Goal: Task Accomplishment & Management: Complete application form

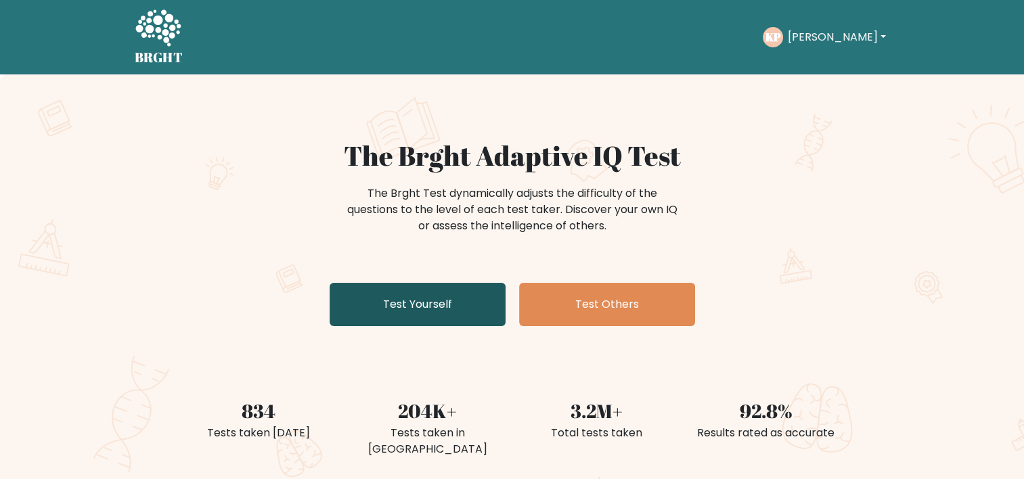
click at [354, 316] on link "Test Yourself" at bounding box center [418, 304] width 176 height 43
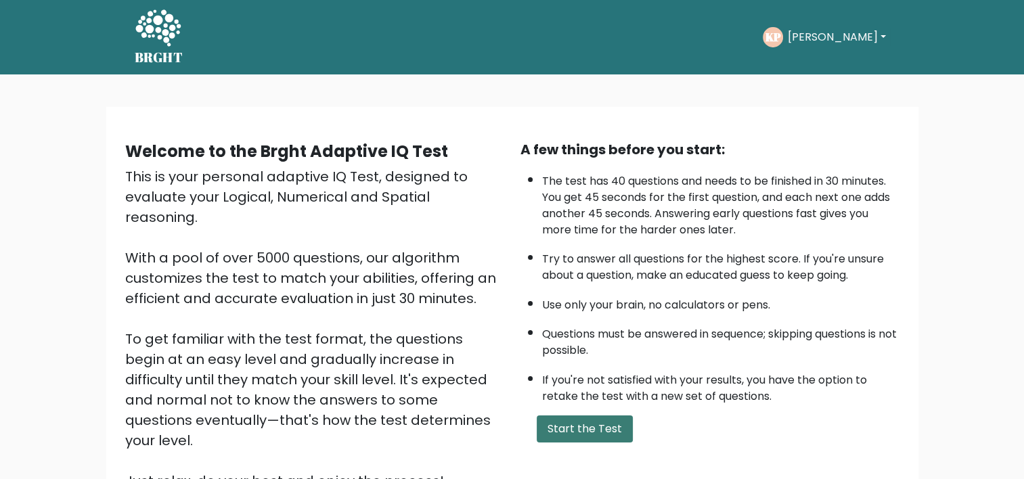
click at [558, 430] on button "Start the Test" at bounding box center [585, 429] width 96 height 27
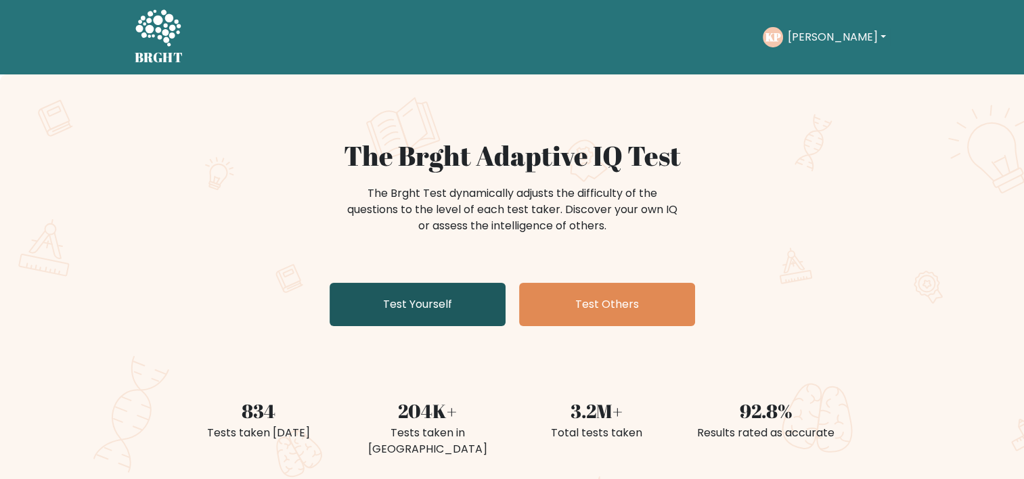
click at [449, 300] on link "Test Yourself" at bounding box center [418, 304] width 176 height 43
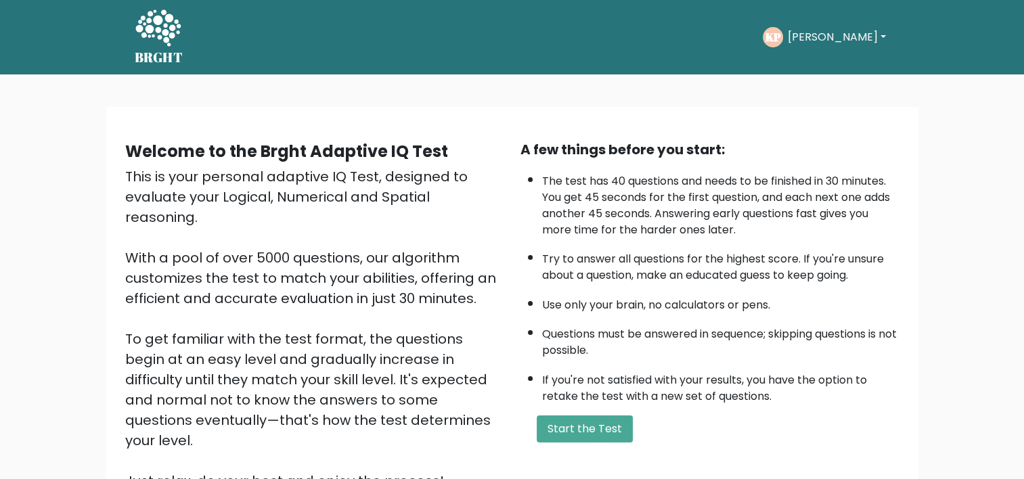
drag, startPoint x: 826, startPoint y: 24, endPoint x: 813, endPoint y: 38, distance: 19.1
click at [813, 38] on div "KP Kate Dashboard Profile Settings Logout" at bounding box center [826, 37] width 127 height 31
click at [813, 38] on button "Kate" at bounding box center [836, 37] width 106 height 18
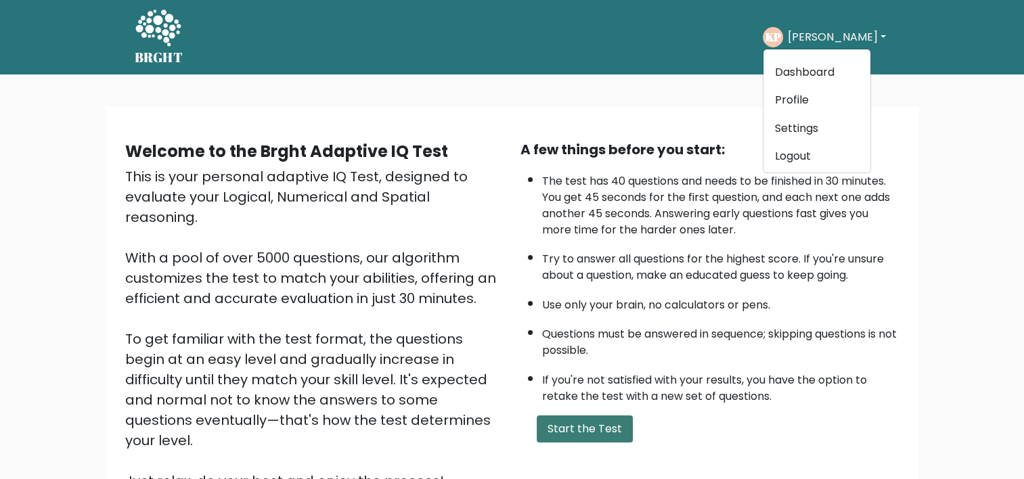
click at [581, 432] on button "Start the Test" at bounding box center [585, 429] width 96 height 27
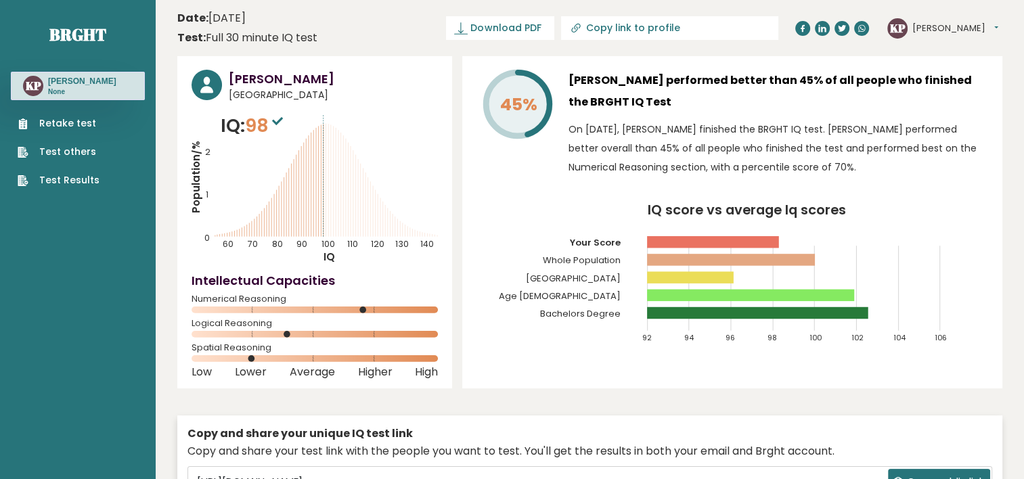
click at [45, 116] on link "Retake test" at bounding box center [59, 123] width 82 height 14
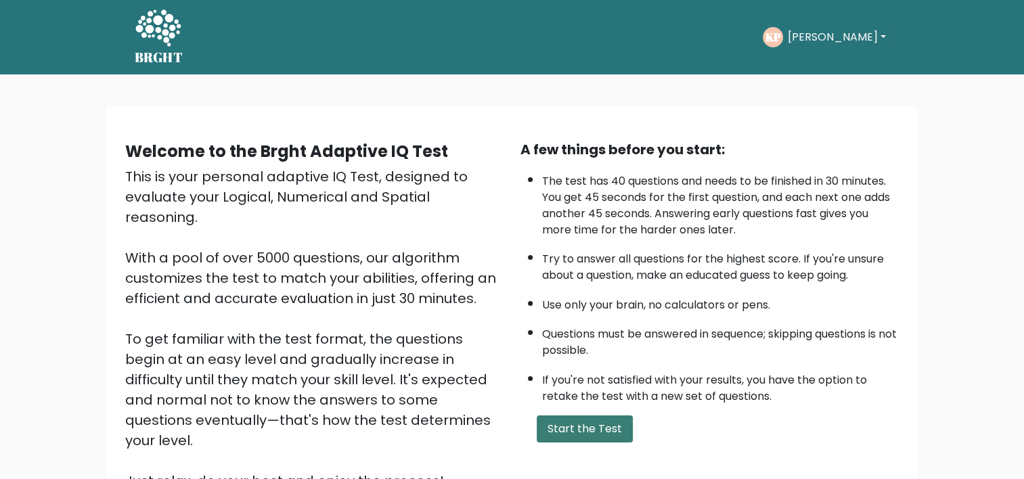
click at [568, 422] on button "Start the Test" at bounding box center [585, 429] width 96 height 27
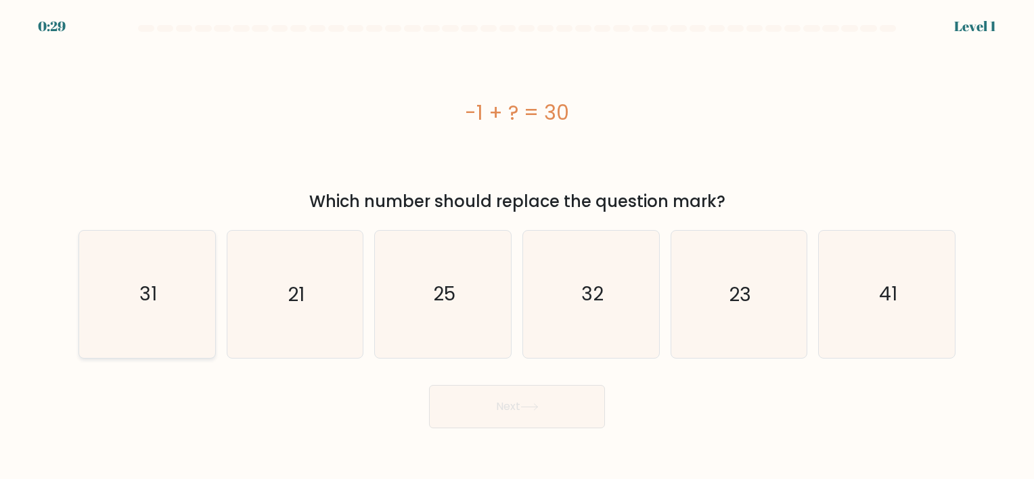
click at [178, 292] on icon "31" at bounding box center [147, 294] width 127 height 127
click at [517, 246] on input "a. 31" at bounding box center [517, 243] width 1 height 7
radio input "true"
click at [459, 397] on button "Next" at bounding box center [517, 406] width 176 height 43
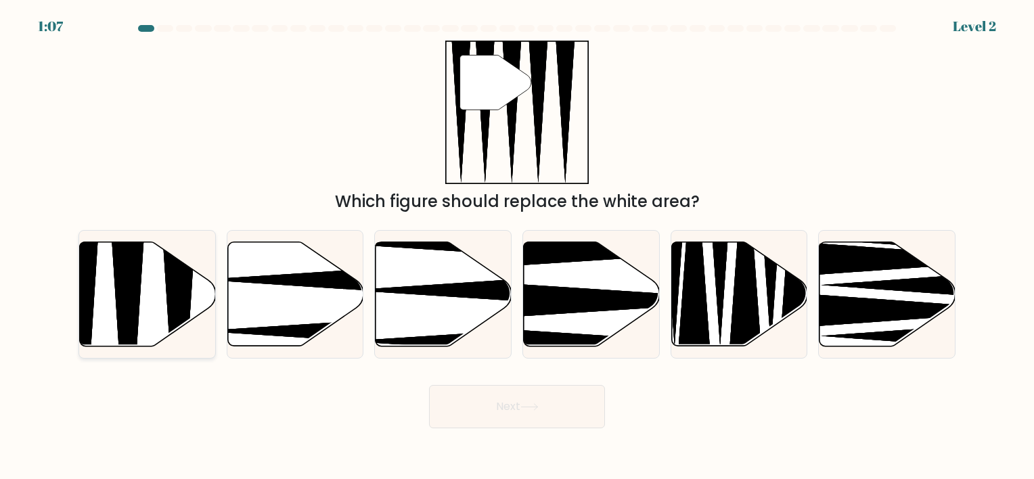
click at [122, 289] on icon at bounding box center [127, 351] width 35 height 270
click at [517, 246] on input "a." at bounding box center [517, 243] width 1 height 7
radio input "true"
click at [453, 420] on button "Next" at bounding box center [517, 406] width 176 height 43
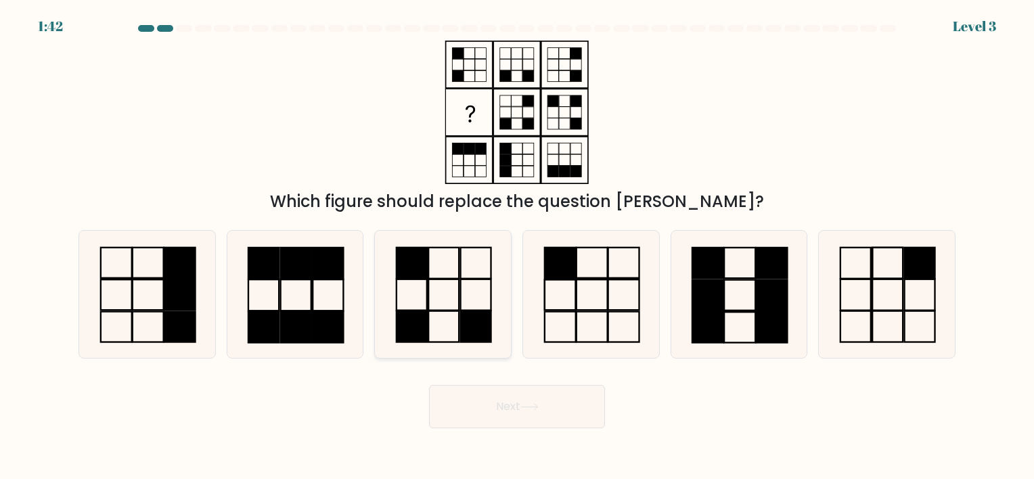
click at [455, 315] on icon at bounding box center [443, 294] width 127 height 127
click at [517, 246] on input "c." at bounding box center [517, 243] width 1 height 7
radio input "true"
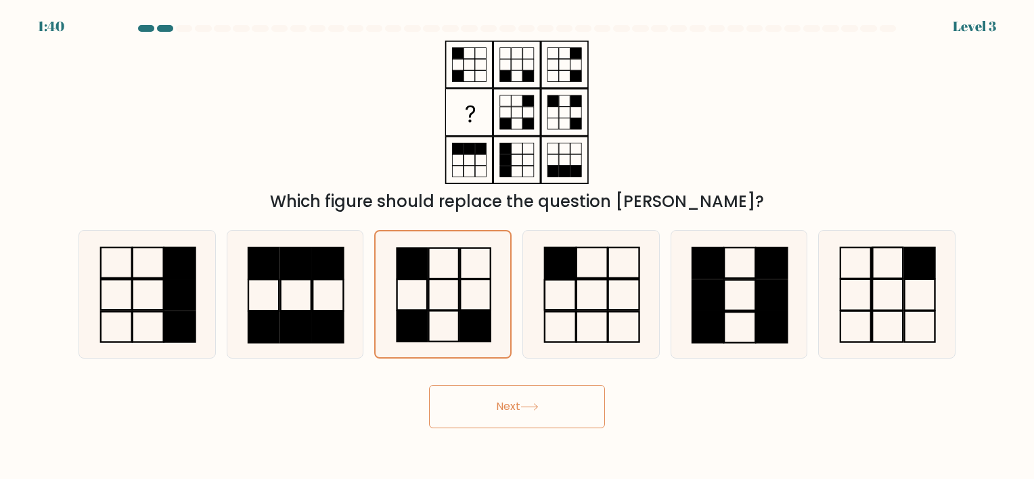
click at [487, 395] on button "Next" at bounding box center [517, 406] width 176 height 43
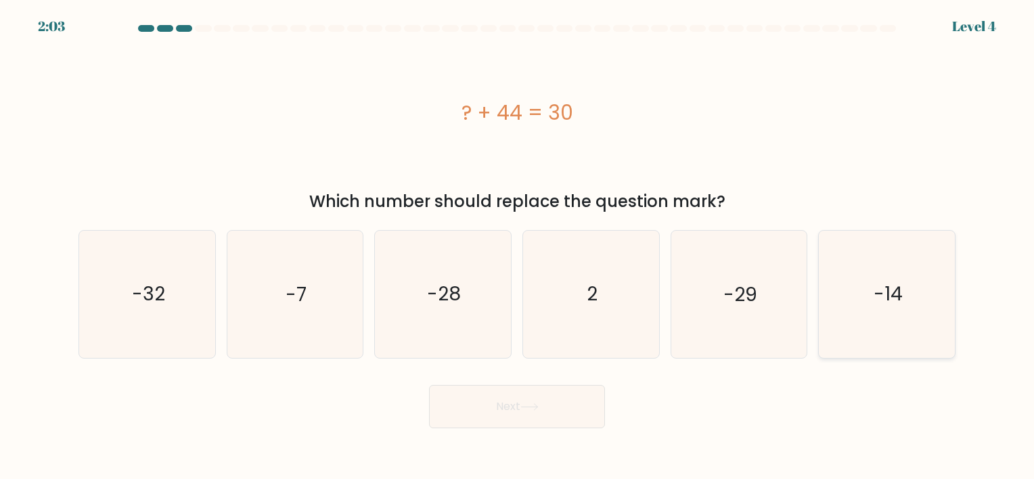
click at [884, 265] on icon "-14" at bounding box center [887, 294] width 127 height 127
click at [518, 246] on input "f. -14" at bounding box center [517, 243] width 1 height 7
radio input "true"
click at [575, 413] on button "Next" at bounding box center [517, 406] width 176 height 43
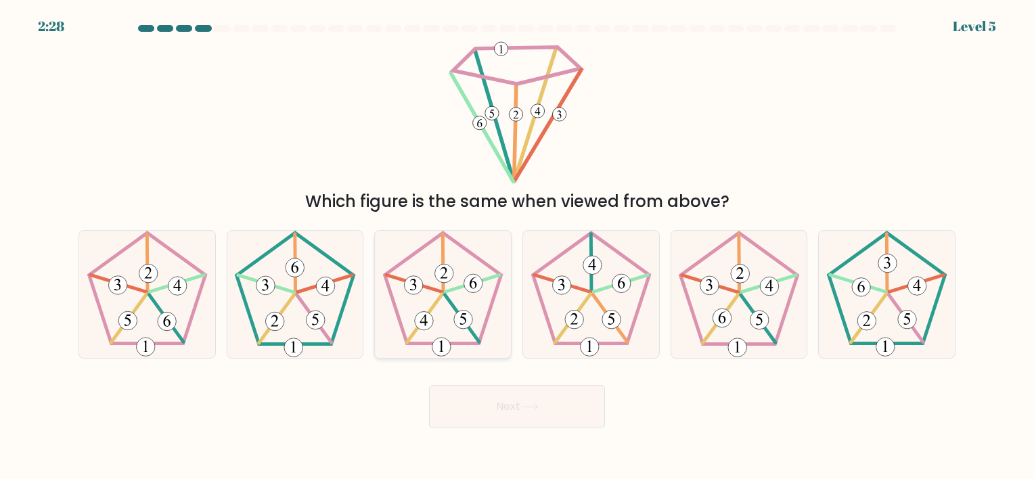
click at [453, 311] on icon at bounding box center [443, 294] width 127 height 127
click at [517, 246] on input "c." at bounding box center [517, 243] width 1 height 7
radio input "true"
click at [474, 401] on button "Next" at bounding box center [517, 406] width 176 height 43
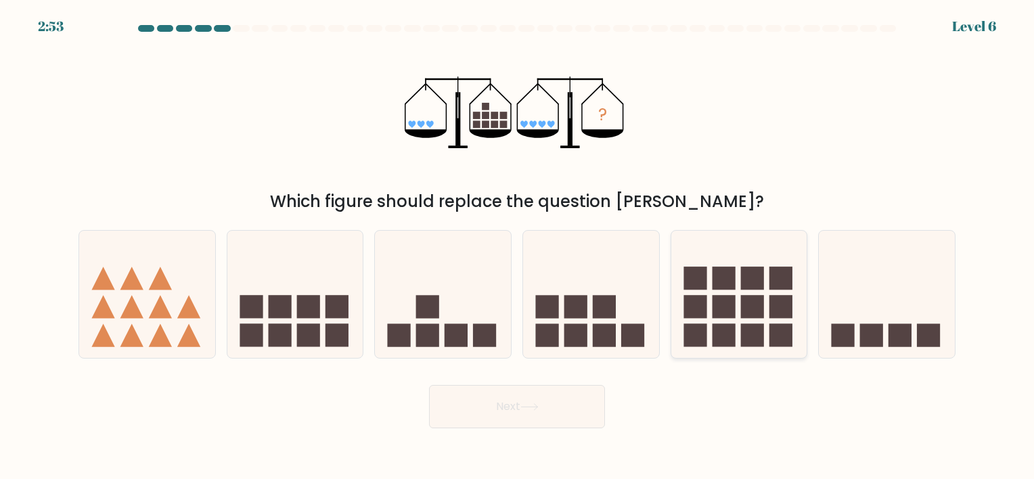
click at [741, 321] on icon at bounding box center [739, 294] width 136 height 112
click at [518, 246] on input "e." at bounding box center [517, 243] width 1 height 7
radio input "true"
click at [527, 398] on button "Next" at bounding box center [517, 406] width 176 height 43
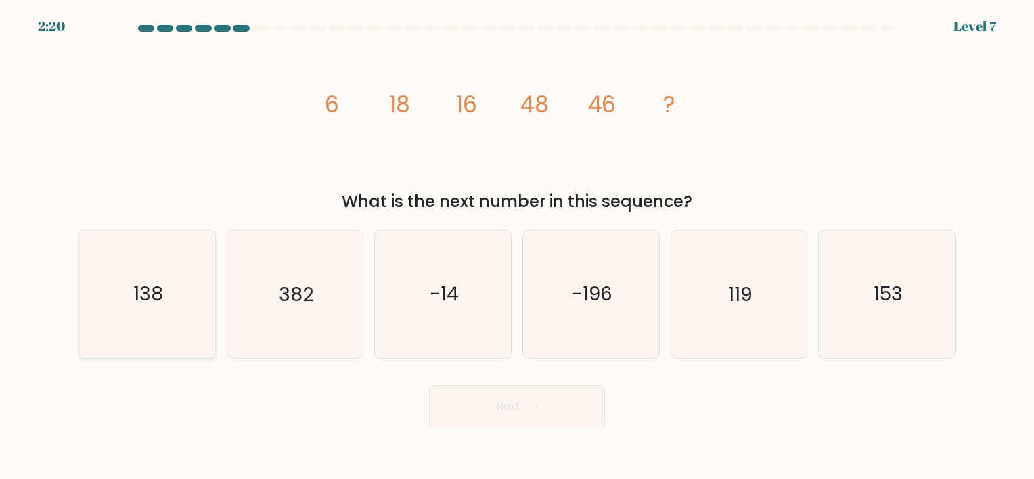
click at [183, 311] on icon "138" at bounding box center [147, 294] width 127 height 127
click at [517, 246] on input "a. 138" at bounding box center [517, 243] width 1 height 7
radio input "true"
click at [550, 418] on button "Next" at bounding box center [517, 406] width 176 height 43
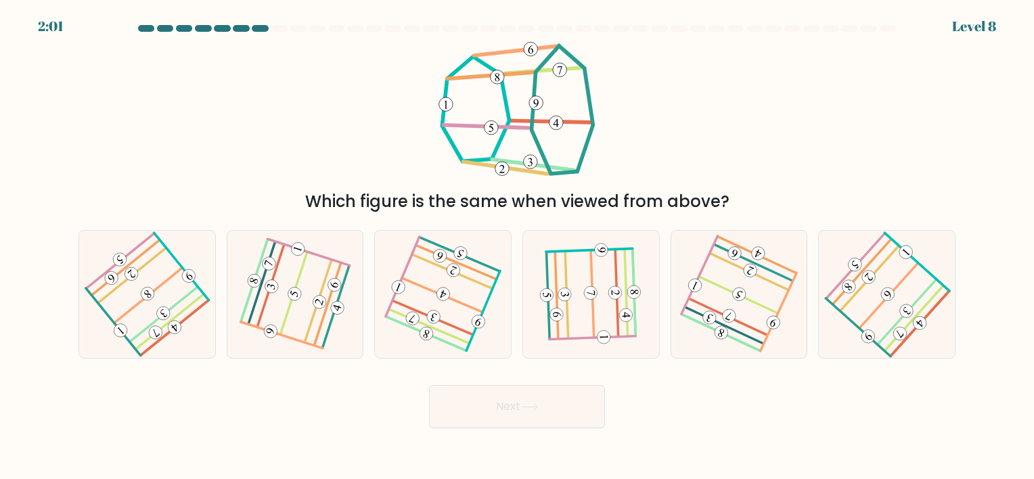
drag, startPoint x: 635, startPoint y: 331, endPoint x: 985, endPoint y: 293, distance: 352.6
click at [985, 293] on form at bounding box center [517, 226] width 1034 height 403
drag, startPoint x: 985, startPoint y: 293, endPoint x: 905, endPoint y: 293, distance: 79.9
click at [905, 293] on icon at bounding box center [887, 295] width 102 height 102
click at [518, 246] on input "f." at bounding box center [517, 243] width 1 height 7
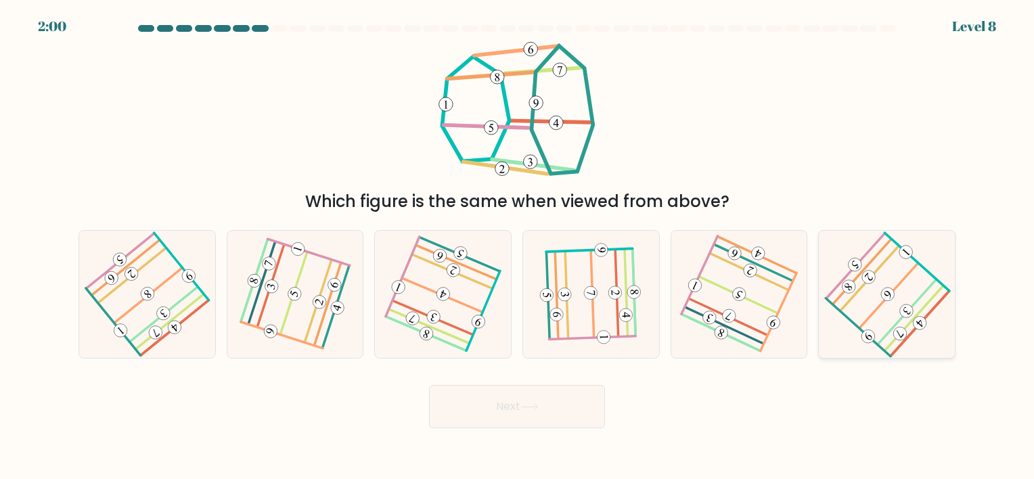
radio input "true"
click at [506, 406] on button "Next" at bounding box center [517, 406] width 176 height 43
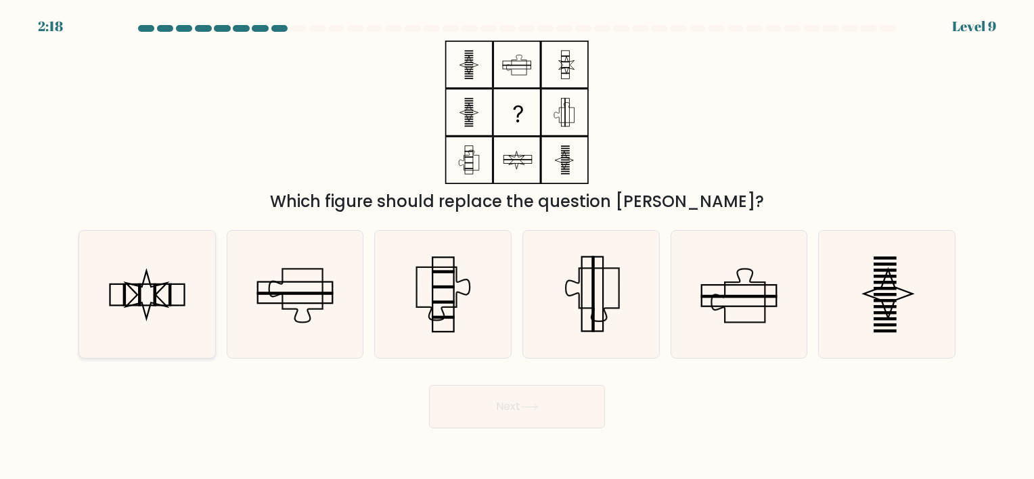
click at [156, 291] on icon at bounding box center [147, 294] width 127 height 127
click at [517, 246] on input "a." at bounding box center [517, 243] width 1 height 7
radio input "true"
click at [558, 411] on button "Next" at bounding box center [517, 406] width 176 height 43
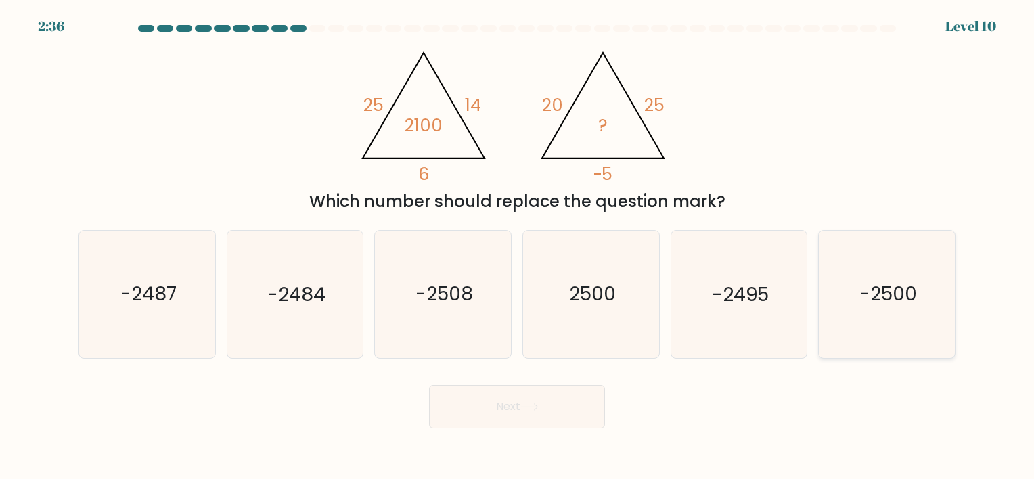
click at [842, 309] on icon "-2500" at bounding box center [887, 294] width 127 height 127
click at [518, 246] on input "f. -2500" at bounding box center [517, 243] width 1 height 7
radio input "true"
click at [537, 407] on icon at bounding box center [529, 407] width 16 height 6
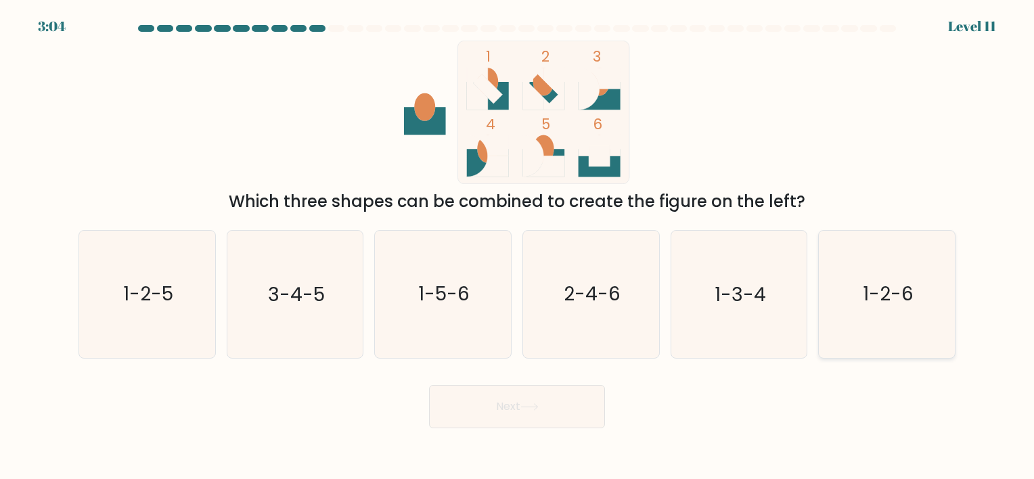
click at [922, 294] on icon "1-2-6" at bounding box center [887, 294] width 127 height 127
click at [518, 246] on input "f. 1-2-6" at bounding box center [517, 243] width 1 height 7
radio input "true"
click at [536, 398] on button "Next" at bounding box center [517, 406] width 176 height 43
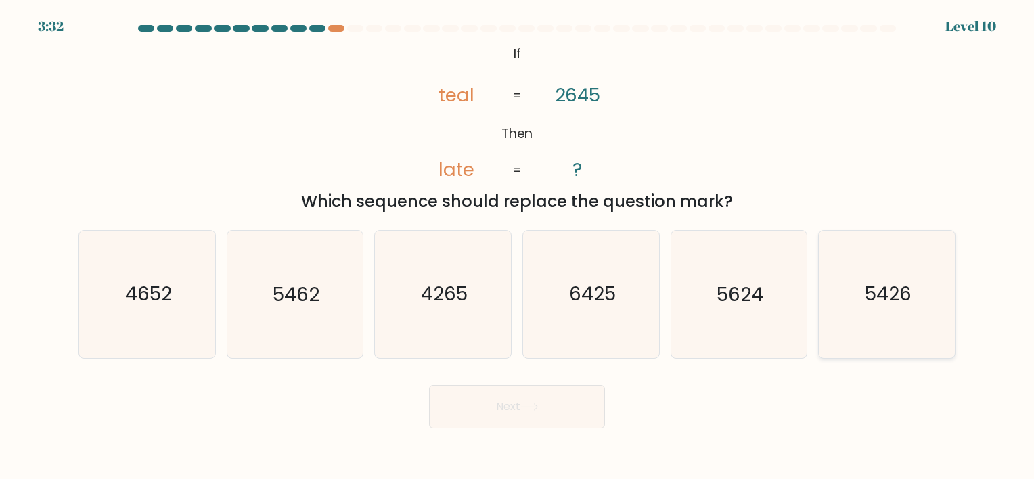
click at [866, 312] on icon "5426" at bounding box center [887, 294] width 127 height 127
click at [518, 246] on input "f. 5426" at bounding box center [517, 243] width 1 height 7
radio input "true"
click at [524, 424] on button "Next" at bounding box center [517, 406] width 176 height 43
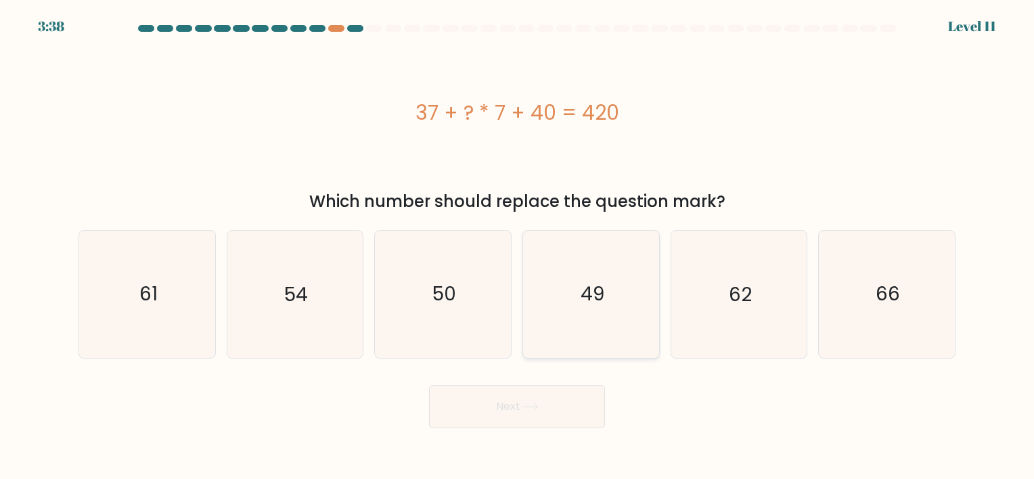
click at [631, 284] on icon "49" at bounding box center [591, 294] width 127 height 127
click at [518, 246] on input "d. 49" at bounding box center [517, 243] width 1 height 7
radio input "true"
click at [558, 409] on button "Next" at bounding box center [517, 406] width 176 height 43
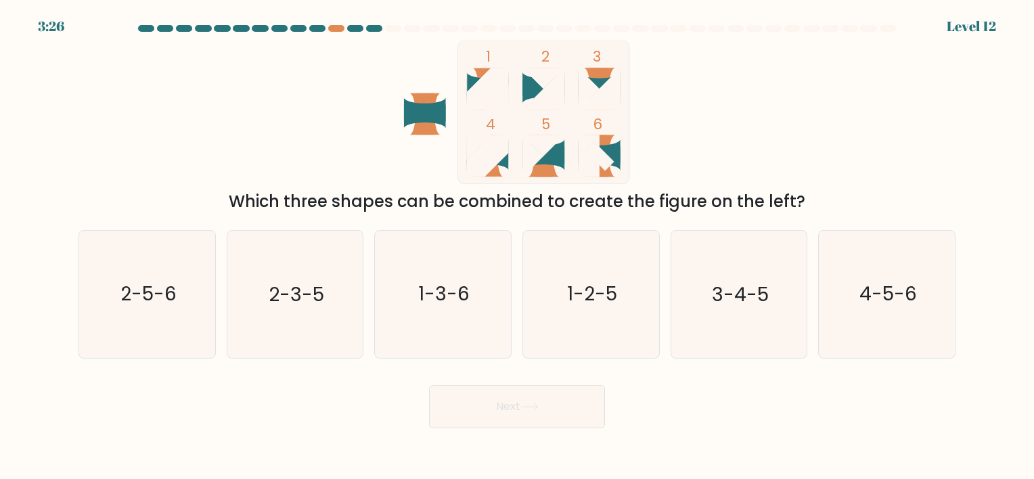
click at [544, 156] on icon at bounding box center [544, 151] width 42 height 25
click at [309, 286] on text "2-3-5" at bounding box center [296, 295] width 55 height 26
click at [517, 246] on input "b. 2-3-5" at bounding box center [517, 243] width 1 height 7
radio input "true"
click at [485, 424] on button "Next" at bounding box center [517, 406] width 176 height 43
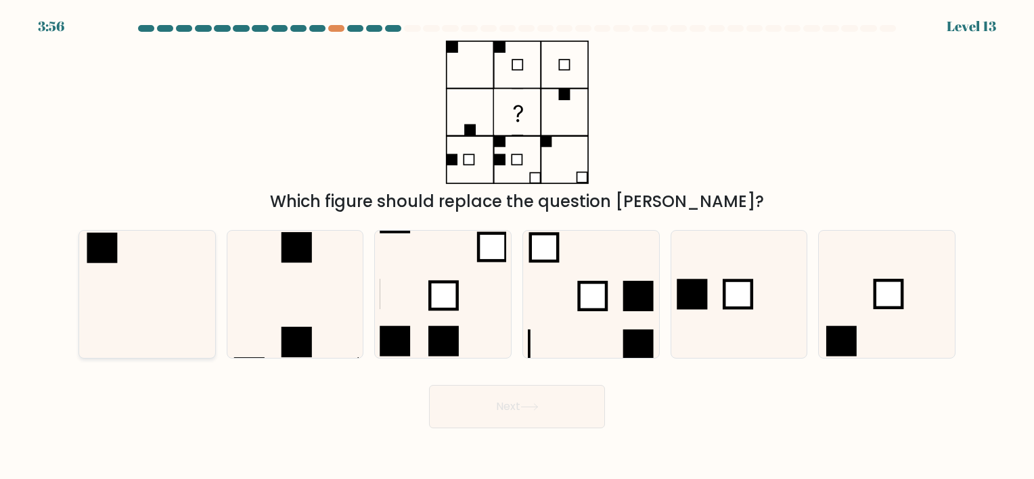
click at [125, 254] on icon at bounding box center [147, 294] width 127 height 127
click at [517, 246] on input "a." at bounding box center [517, 243] width 1 height 7
radio input "true"
click at [499, 409] on button "Next" at bounding box center [517, 406] width 176 height 43
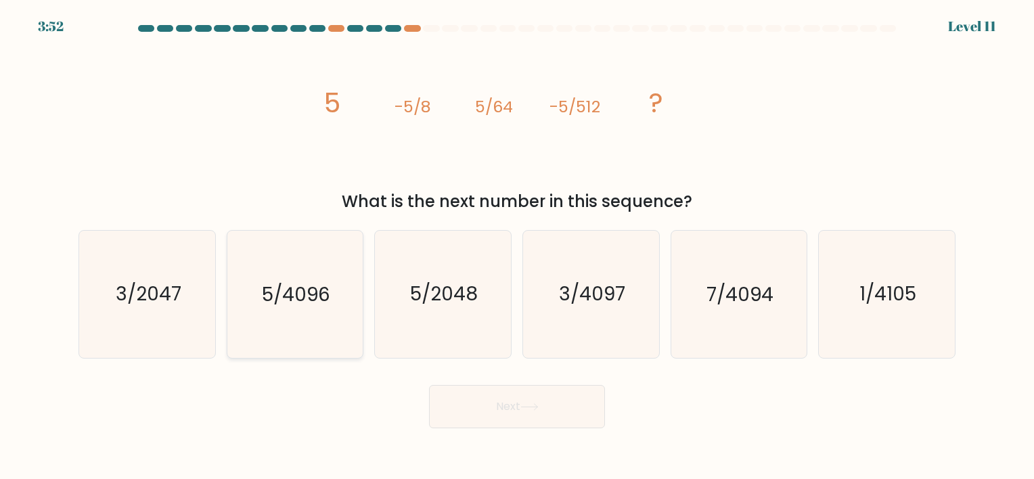
click at [338, 327] on icon "5/4096" at bounding box center [294, 294] width 127 height 127
click at [517, 246] on input "b. 5/4096" at bounding box center [517, 243] width 1 height 7
radio input "true"
click at [499, 398] on button "Next" at bounding box center [517, 406] width 176 height 43
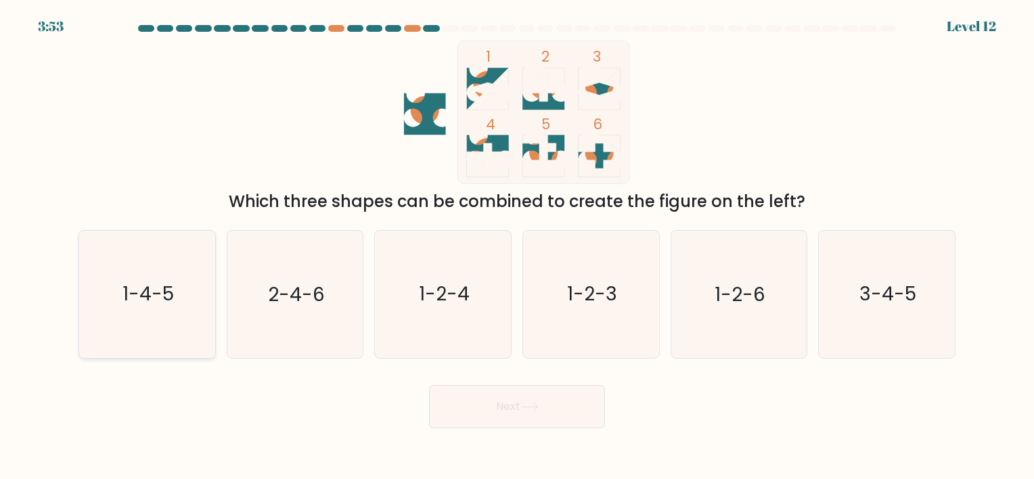
click at [132, 302] on text "1-4-5" at bounding box center [147, 295] width 51 height 26
click at [517, 246] on input "a. 1-4-5" at bounding box center [517, 243] width 1 height 7
radio input "true"
click at [518, 413] on button "Next" at bounding box center [517, 406] width 176 height 43
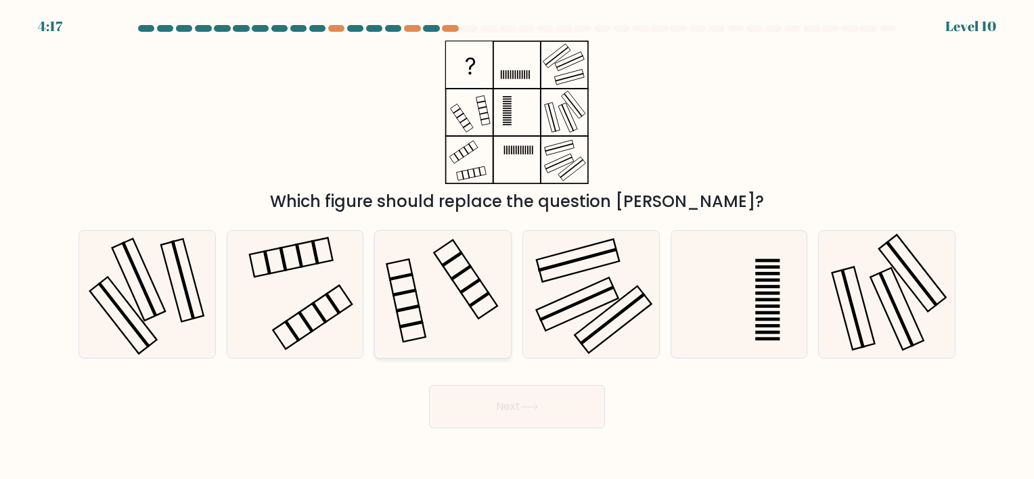
click at [468, 298] on icon at bounding box center [443, 294] width 127 height 127
click at [517, 246] on input "c." at bounding box center [517, 243] width 1 height 7
radio input "true"
click at [298, 262] on icon at bounding box center [294, 294] width 127 height 127
click at [517, 246] on input "b." at bounding box center [517, 243] width 1 height 7
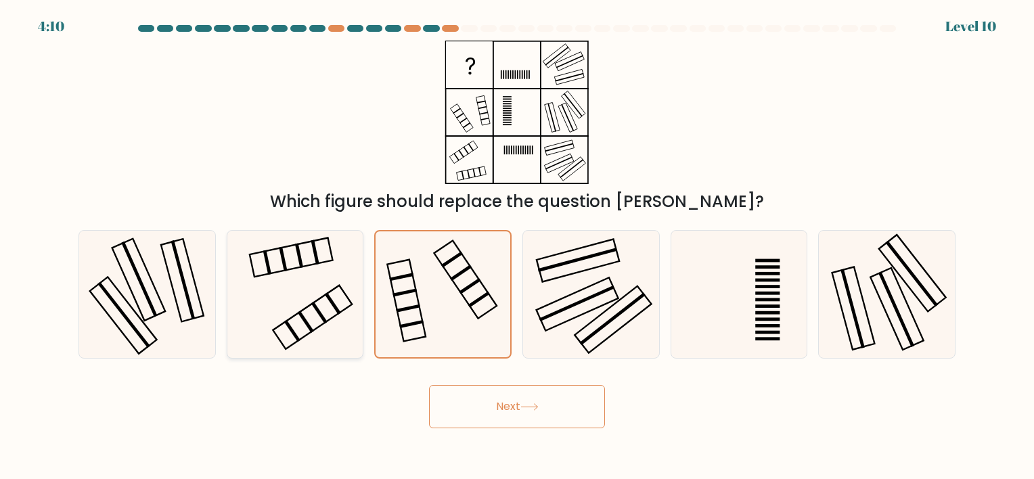
radio input "true"
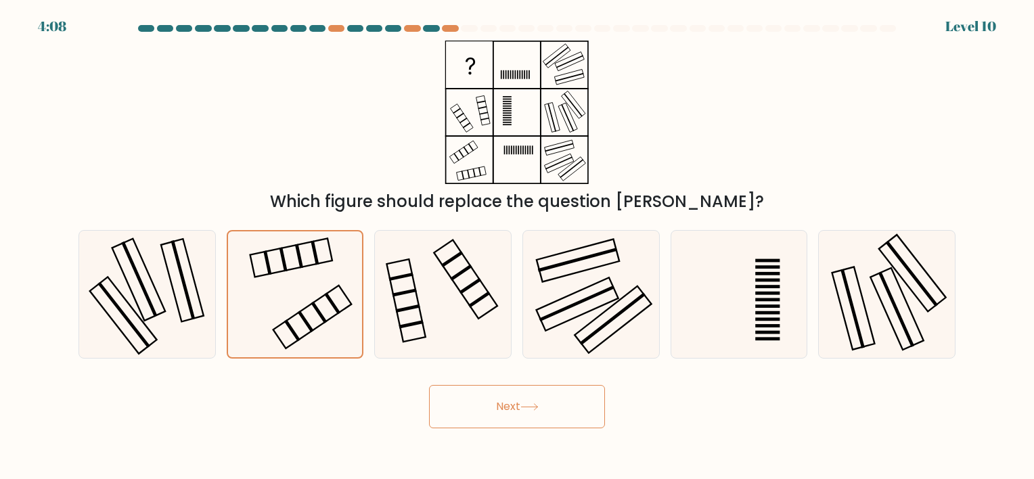
click at [486, 425] on button "Next" at bounding box center [517, 406] width 176 height 43
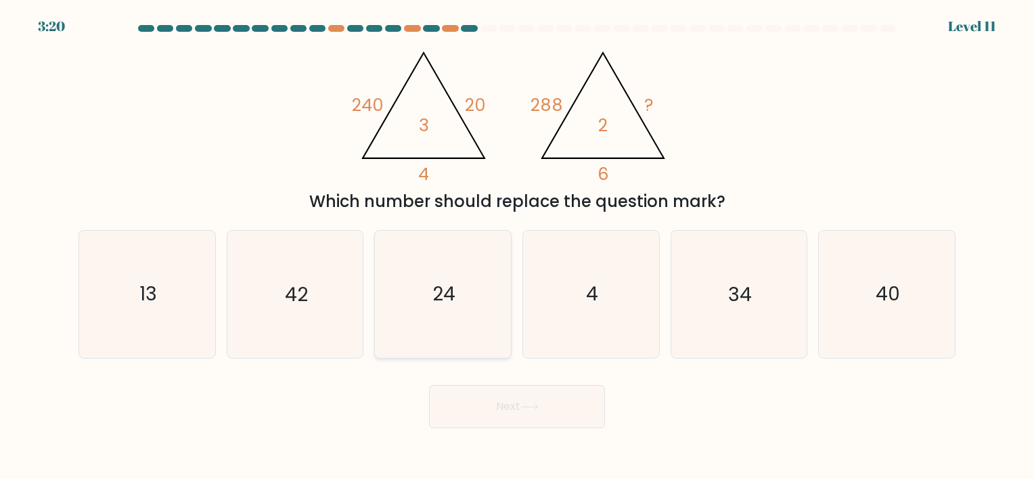
click at [445, 323] on icon "24" at bounding box center [443, 294] width 127 height 127
click at [517, 246] on input "c. 24" at bounding box center [517, 243] width 1 height 7
radio input "true"
click at [569, 394] on button "Next" at bounding box center [517, 406] width 176 height 43
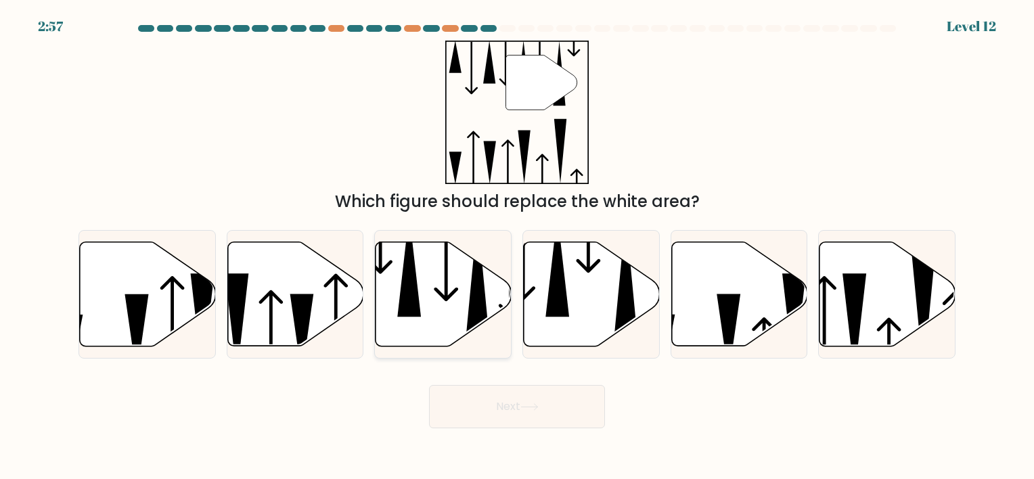
click at [487, 290] on icon at bounding box center [444, 294] width 136 height 104
click at [517, 246] on input "c." at bounding box center [517, 243] width 1 height 7
radio input "true"
click at [525, 408] on icon at bounding box center [529, 406] width 18 height 7
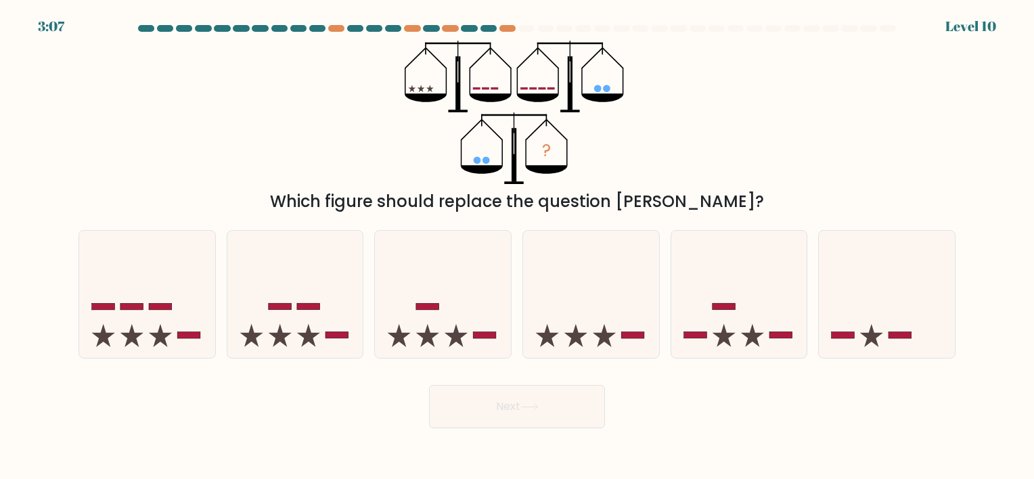
click at [530, 152] on icon "?" at bounding box center [517, 112] width 225 height 143
click at [440, 301] on icon at bounding box center [443, 294] width 136 height 112
click at [517, 246] on input "c." at bounding box center [517, 243] width 1 height 7
radio input "true"
click at [601, 339] on icon at bounding box center [604, 335] width 23 height 23
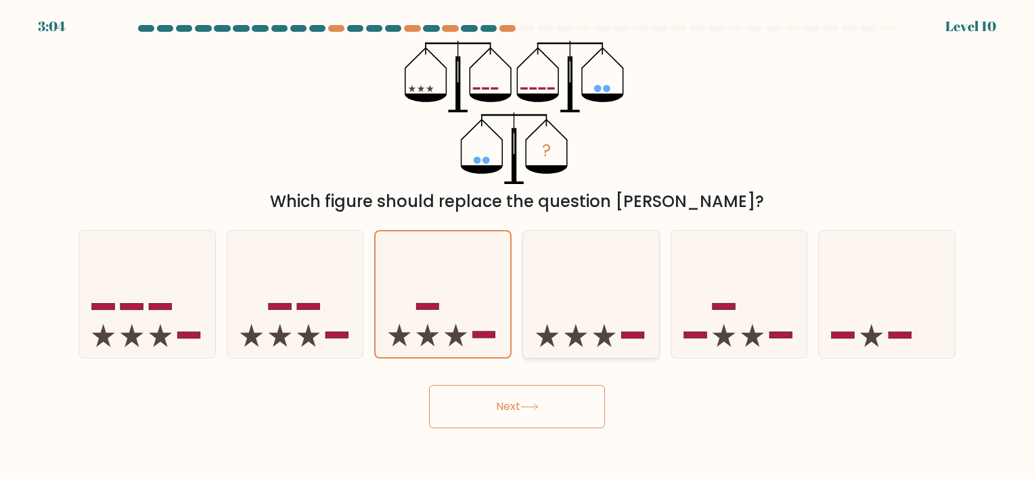
click at [518, 246] on input "d." at bounding box center [517, 243] width 1 height 7
radio input "true"
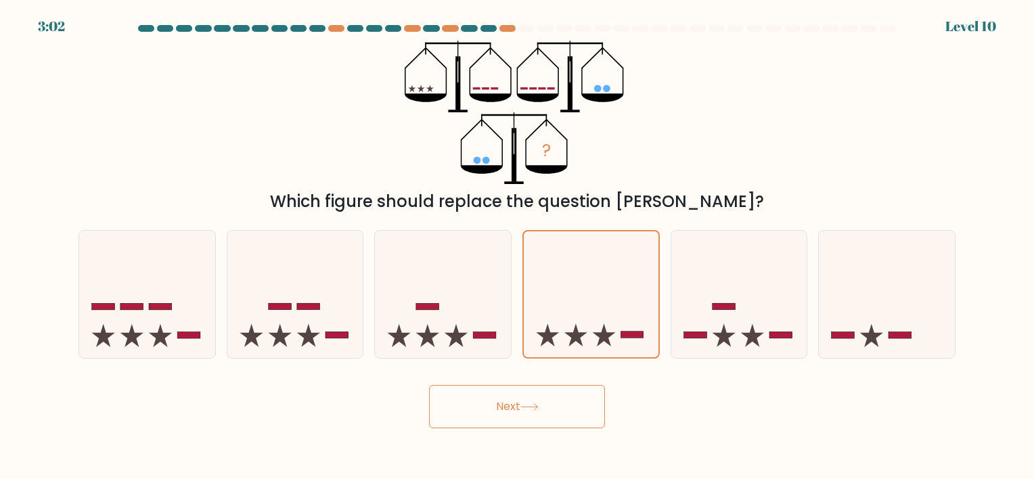
click at [581, 413] on button "Next" at bounding box center [517, 406] width 176 height 43
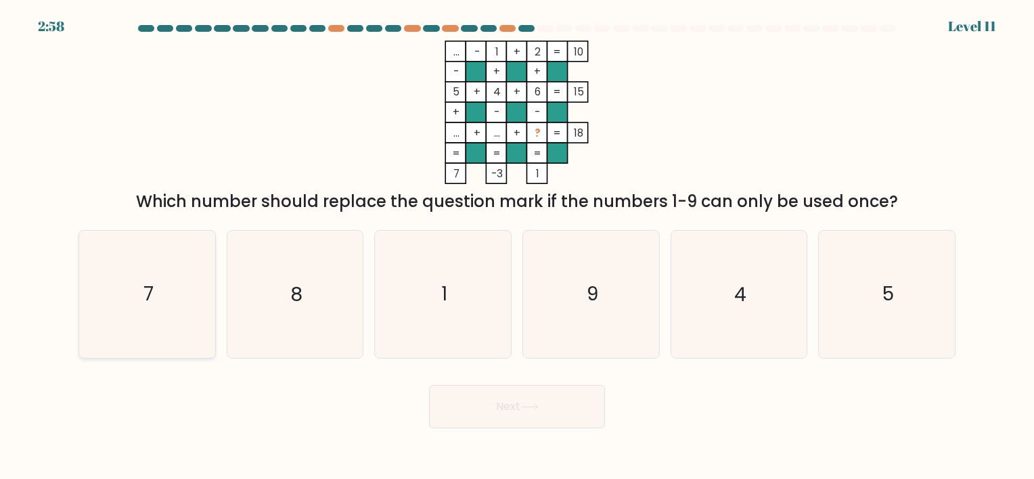
click at [161, 302] on icon "7" at bounding box center [147, 294] width 127 height 127
click at [517, 246] on input "a. 7" at bounding box center [517, 243] width 1 height 7
radio input "true"
click at [457, 405] on button "Next" at bounding box center [517, 406] width 176 height 43
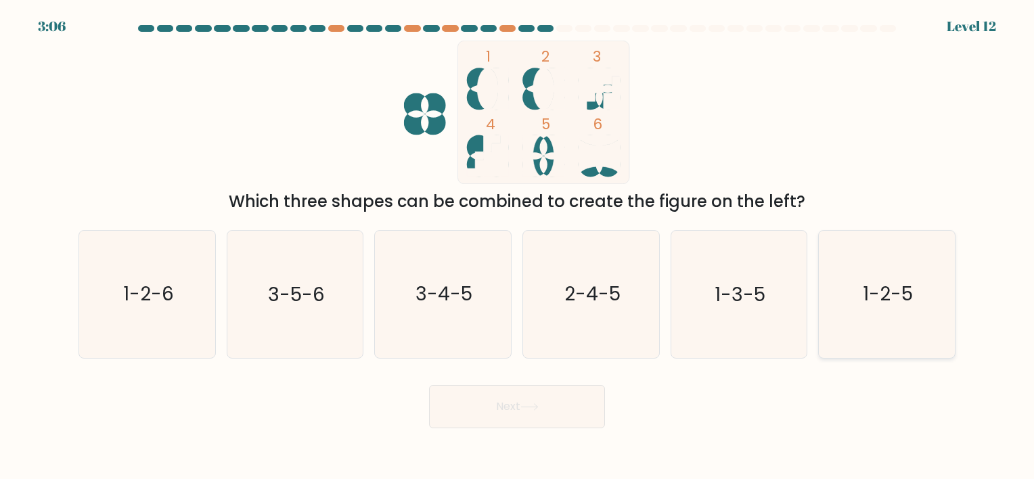
click at [905, 298] on text "1-2-5" at bounding box center [888, 295] width 50 height 26
click at [518, 246] on input "f. 1-2-5" at bounding box center [517, 243] width 1 height 7
radio input "true"
click at [542, 420] on button "Next" at bounding box center [517, 406] width 176 height 43
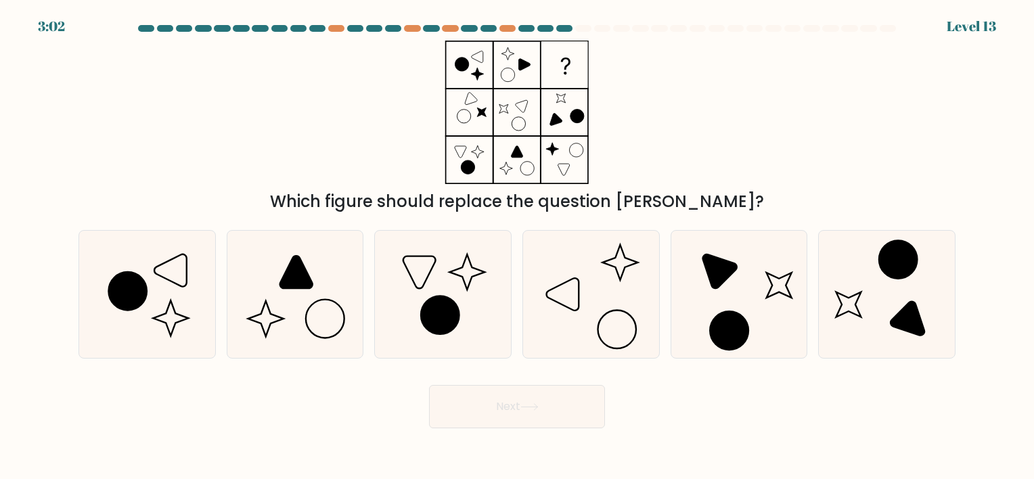
click at [663, 301] on div "d." at bounding box center [591, 294] width 148 height 128
click at [607, 304] on icon at bounding box center [591, 294] width 127 height 127
click at [518, 246] on input "d." at bounding box center [517, 243] width 1 height 7
radio input "true"
click at [561, 417] on button "Next" at bounding box center [517, 406] width 176 height 43
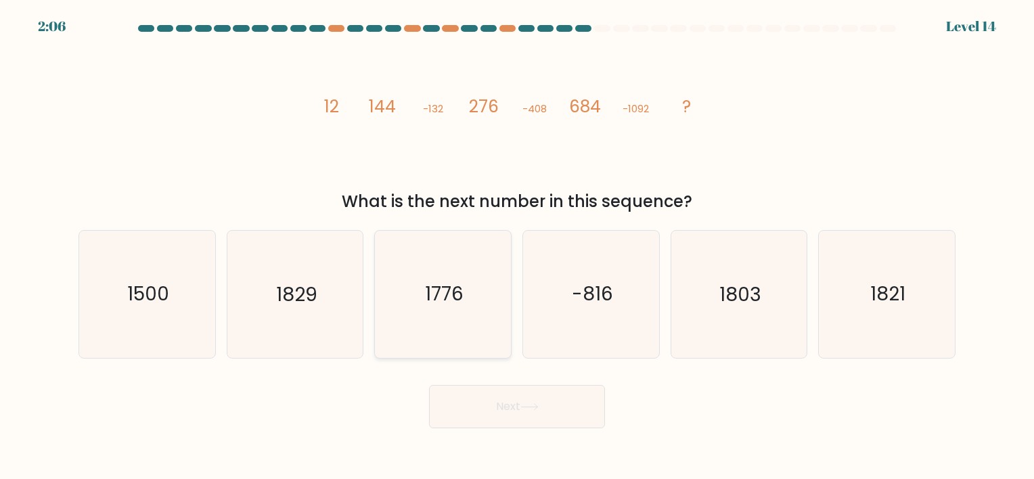
click at [468, 298] on icon "1776" at bounding box center [443, 294] width 127 height 127
click at [517, 246] on input "c. 1776" at bounding box center [517, 243] width 1 height 7
radio input "true"
click at [508, 403] on button "Next" at bounding box center [517, 406] width 176 height 43
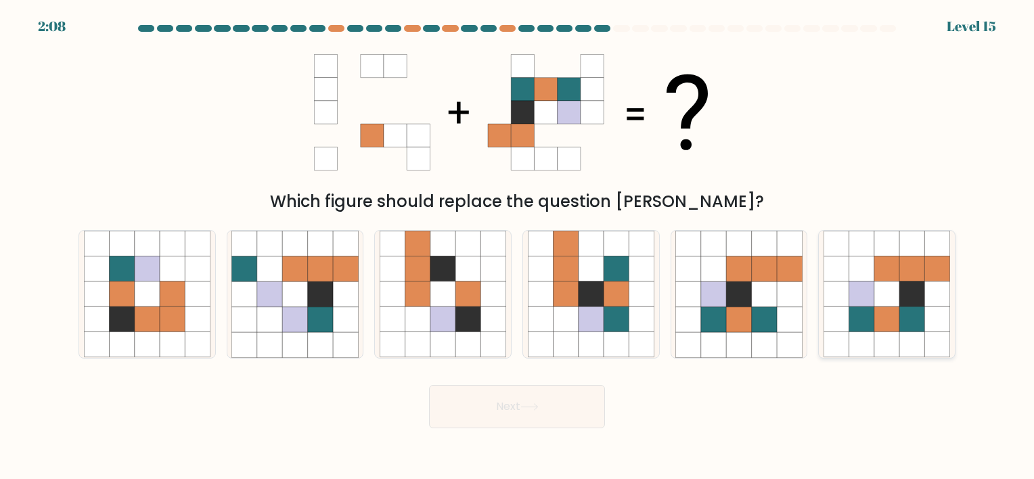
click at [903, 284] on icon at bounding box center [911, 294] width 25 height 25
click at [518, 246] on input "f." at bounding box center [517, 243] width 1 height 7
radio input "true"
click at [513, 409] on button "Next" at bounding box center [517, 406] width 176 height 43
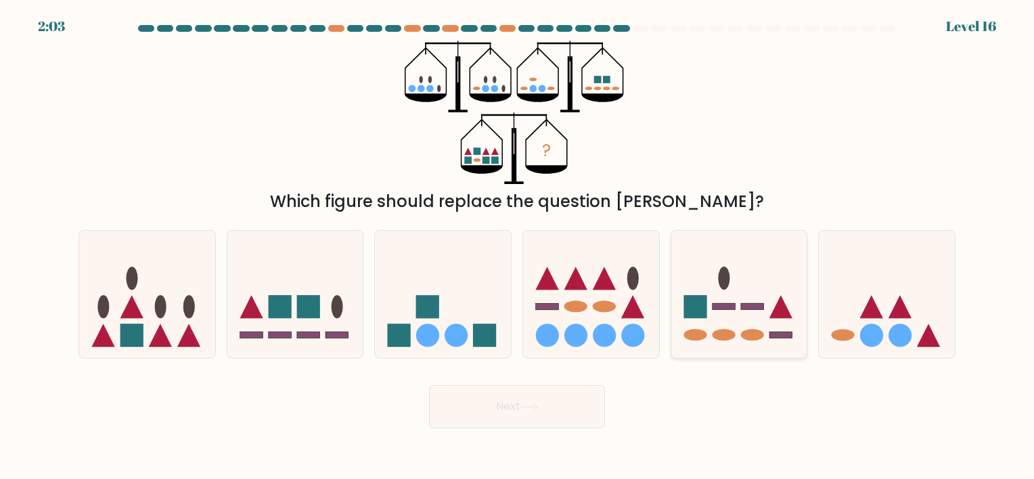
click at [738, 344] on icon at bounding box center [739, 294] width 136 height 112
click at [518, 246] on input "e." at bounding box center [517, 243] width 1 height 7
radio input "true"
click at [138, 328] on rect at bounding box center [131, 335] width 23 height 23
click at [517, 246] on input "a." at bounding box center [517, 243] width 1 height 7
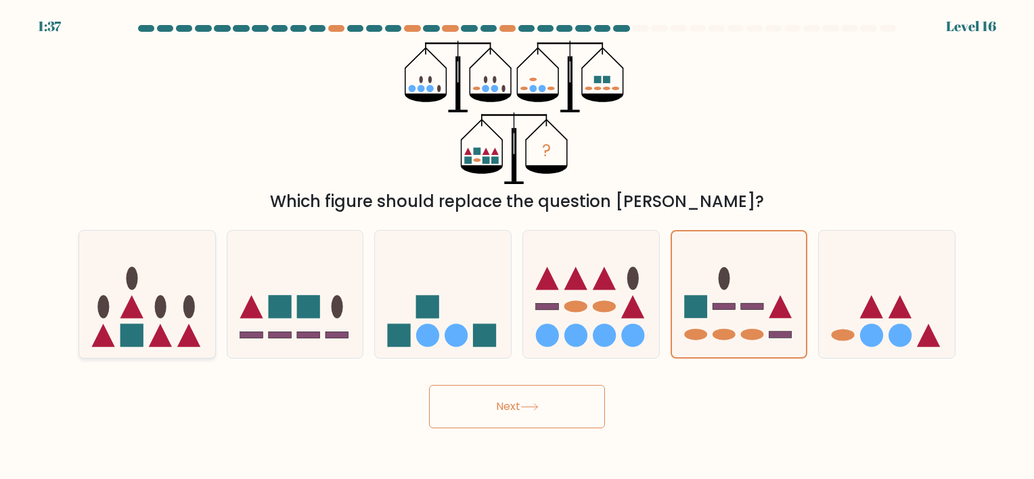
radio input "true"
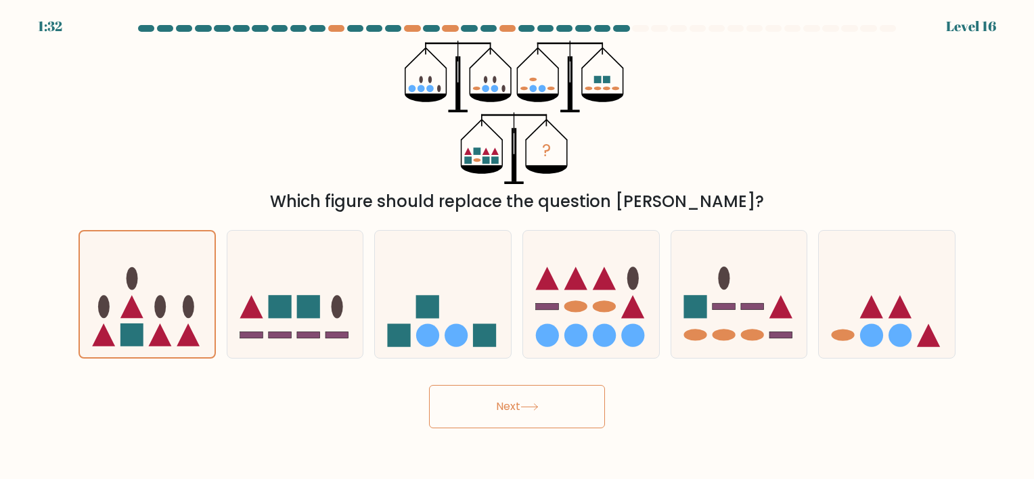
click at [460, 406] on button "Next" at bounding box center [517, 406] width 176 height 43
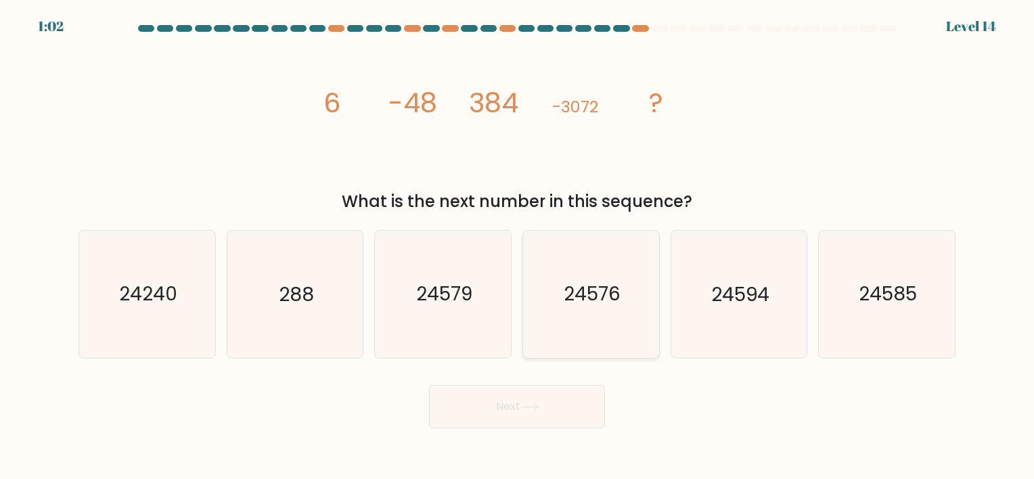
click at [623, 302] on icon "24576" at bounding box center [591, 294] width 127 height 127
click at [518, 246] on input "d. 24576" at bounding box center [517, 243] width 1 height 7
radio input "true"
click at [532, 396] on button "Next" at bounding box center [517, 406] width 176 height 43
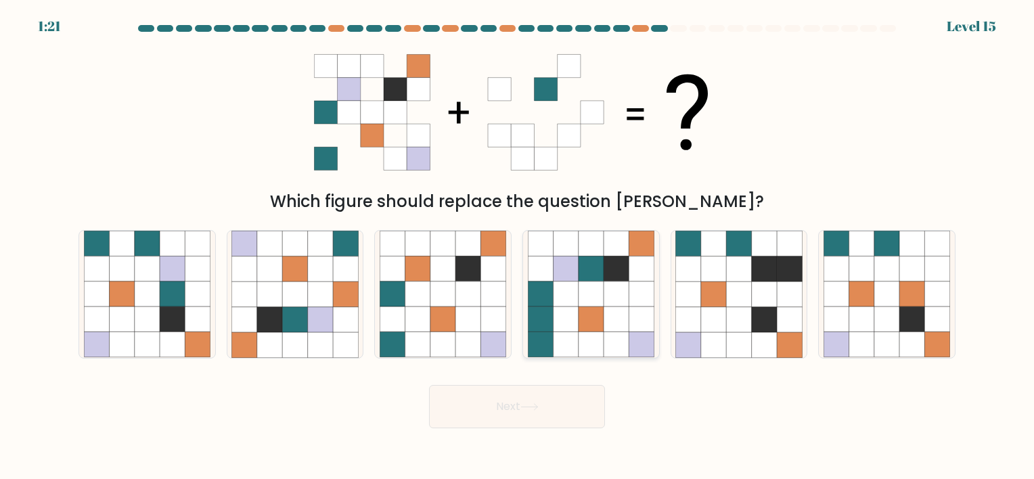
click at [609, 268] on icon at bounding box center [616, 268] width 25 height 25
click at [518, 246] on input "d." at bounding box center [517, 243] width 1 height 7
radio input "true"
click at [429, 301] on icon at bounding box center [417, 294] width 25 height 25
click at [517, 246] on input "c." at bounding box center [517, 243] width 1 height 7
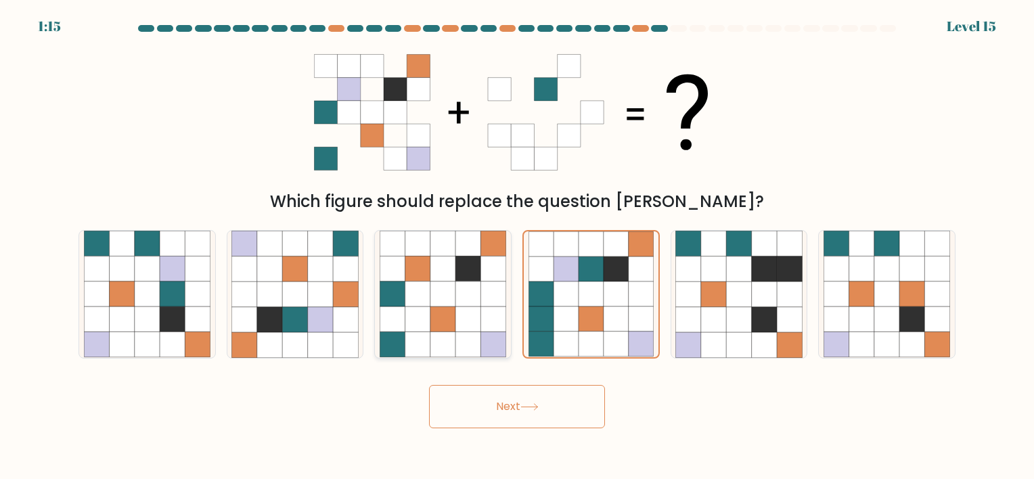
radio input "true"
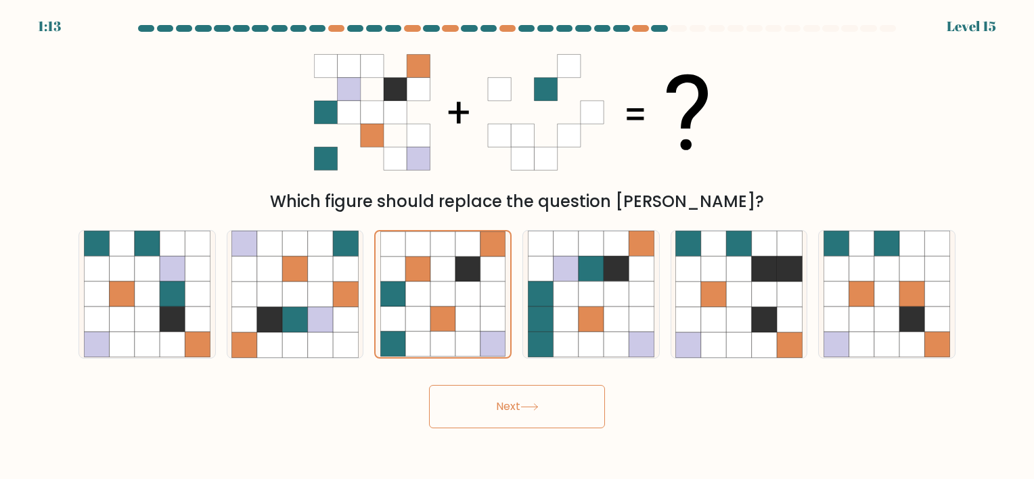
click at [493, 410] on button "Next" at bounding box center [517, 406] width 176 height 43
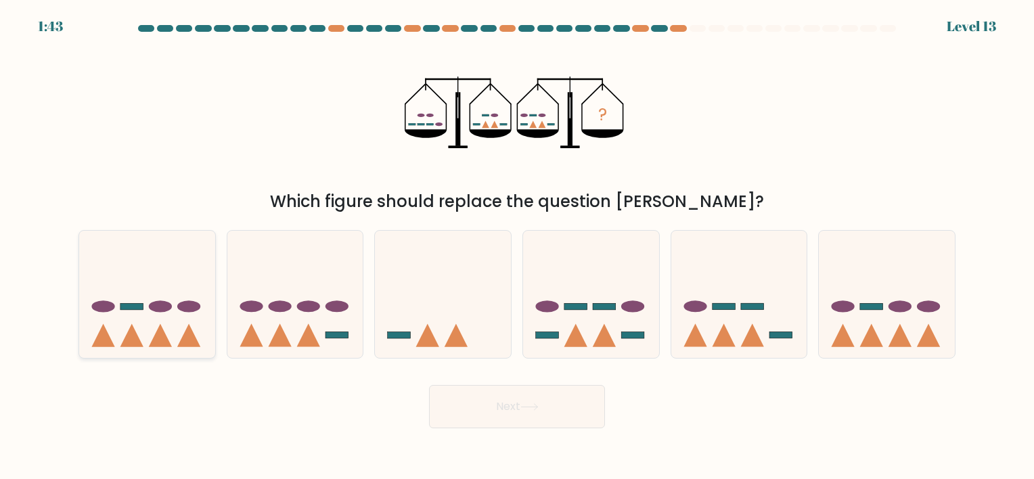
click at [91, 346] on icon at bounding box center [147, 294] width 136 height 112
click at [517, 246] on input "a." at bounding box center [517, 243] width 1 height 7
radio input "true"
click at [307, 309] on ellipse at bounding box center [308, 306] width 23 height 12
click at [517, 246] on input "b." at bounding box center [517, 243] width 1 height 7
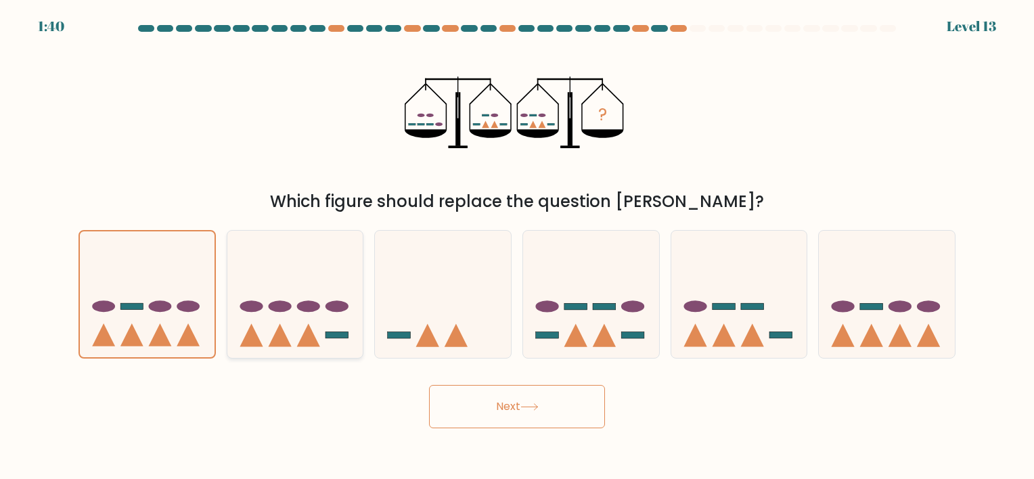
radio input "true"
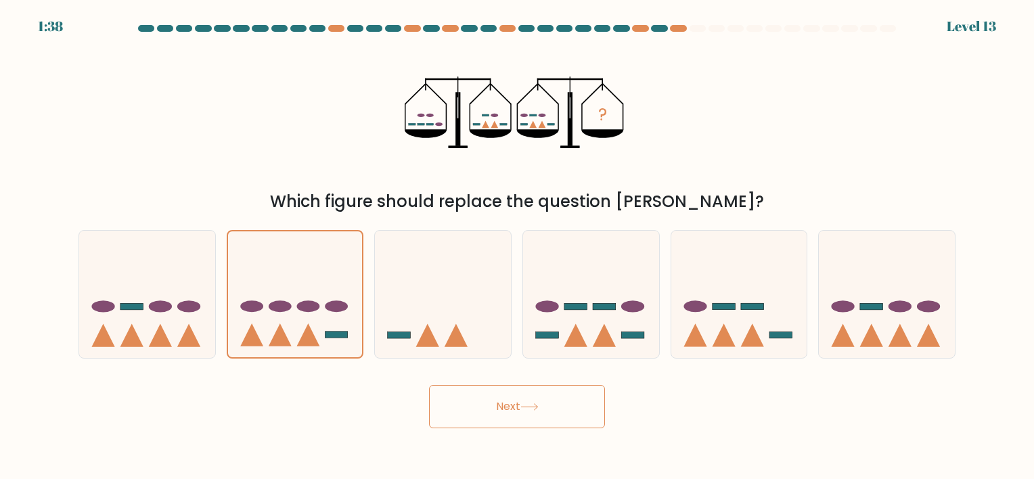
click at [571, 389] on button "Next" at bounding box center [517, 406] width 176 height 43
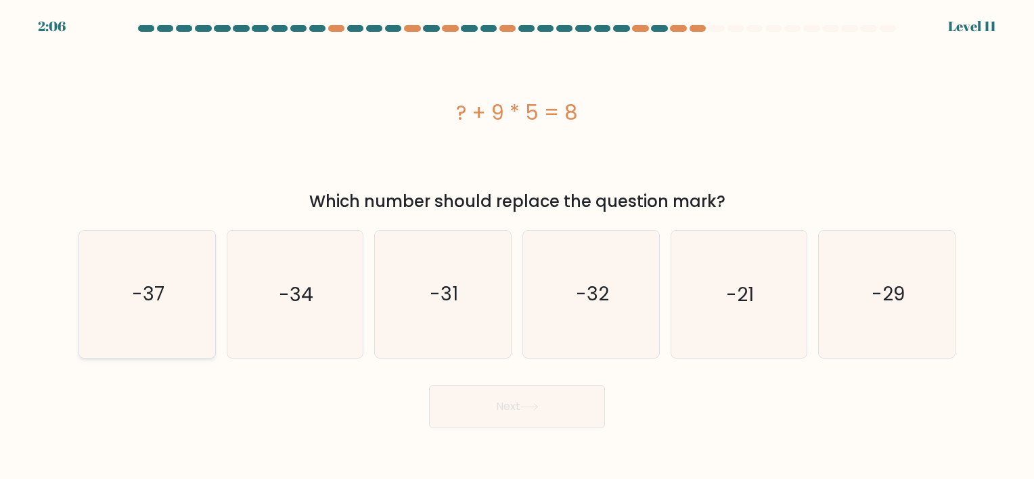
click at [114, 305] on icon "-37" at bounding box center [147, 294] width 127 height 127
click at [517, 246] on input "a. -37" at bounding box center [517, 243] width 1 height 7
radio input "true"
click at [521, 403] on button "Next" at bounding box center [517, 406] width 176 height 43
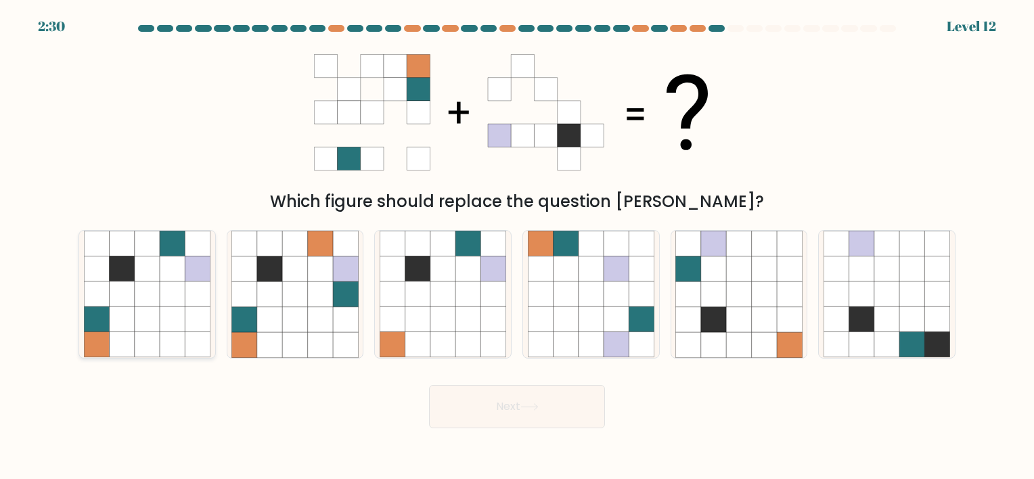
click at [138, 293] on icon at bounding box center [147, 294] width 25 height 25
click at [517, 246] on input "a." at bounding box center [517, 243] width 1 height 7
radio input "true"
click at [490, 406] on button "Next" at bounding box center [517, 406] width 176 height 43
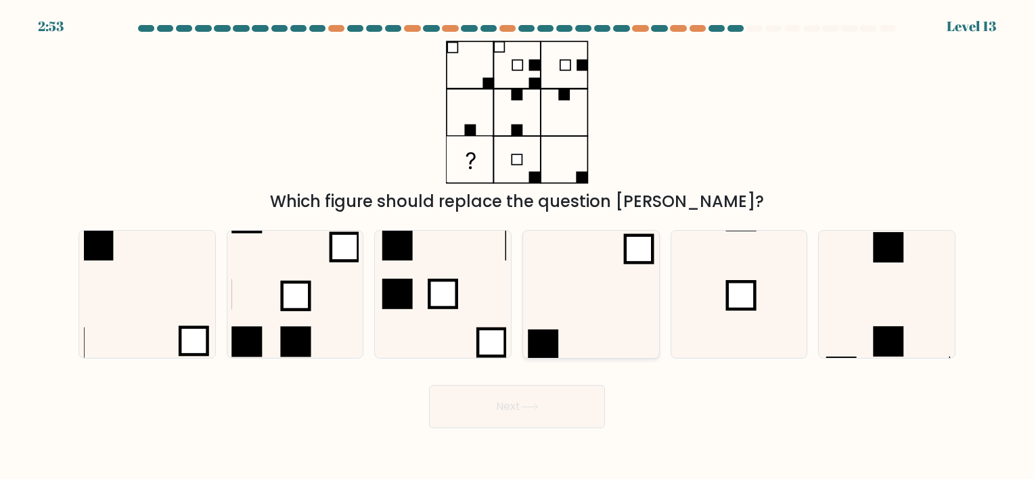
click at [612, 265] on icon at bounding box center [591, 294] width 127 height 127
click at [518, 246] on input "d." at bounding box center [517, 243] width 1 height 7
radio input "true"
click at [177, 295] on icon at bounding box center [147, 294] width 127 height 127
click at [517, 246] on input "a." at bounding box center [517, 243] width 1 height 7
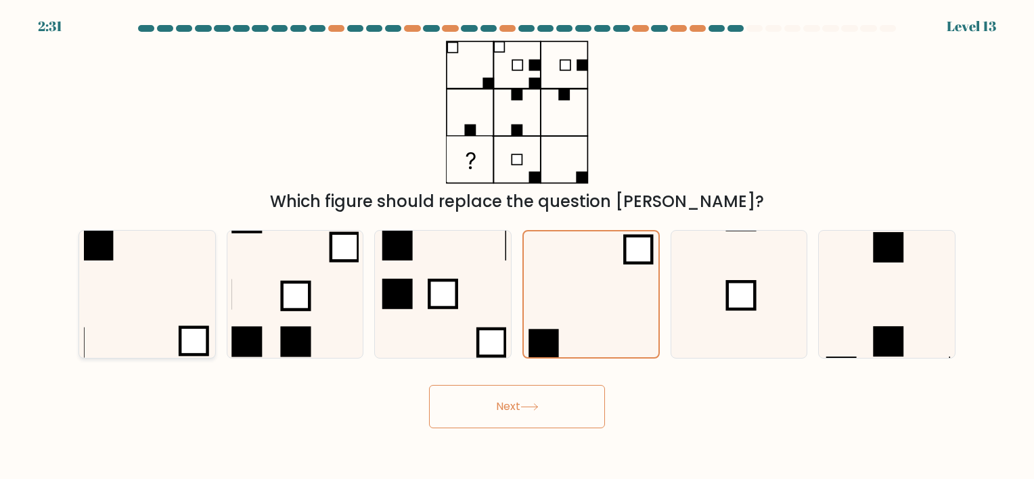
radio input "true"
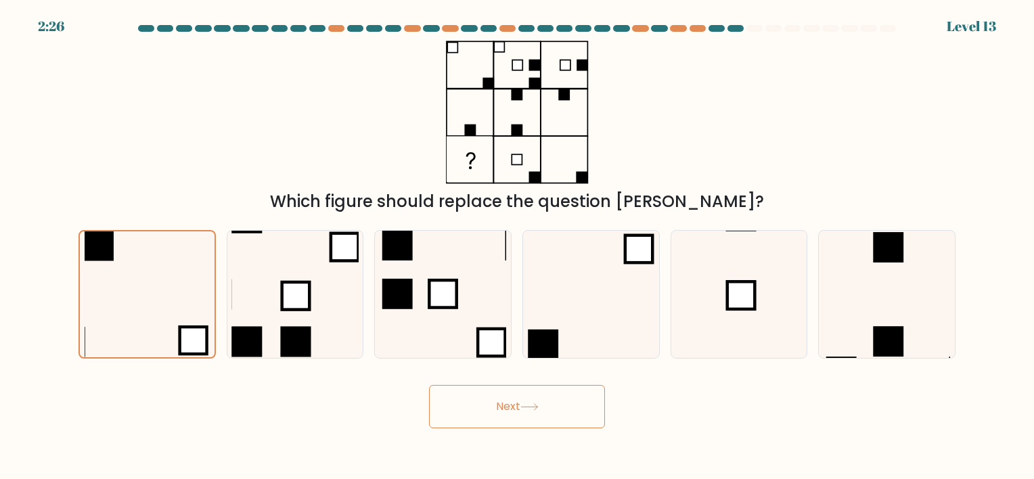
click at [512, 411] on button "Next" at bounding box center [517, 406] width 176 height 43
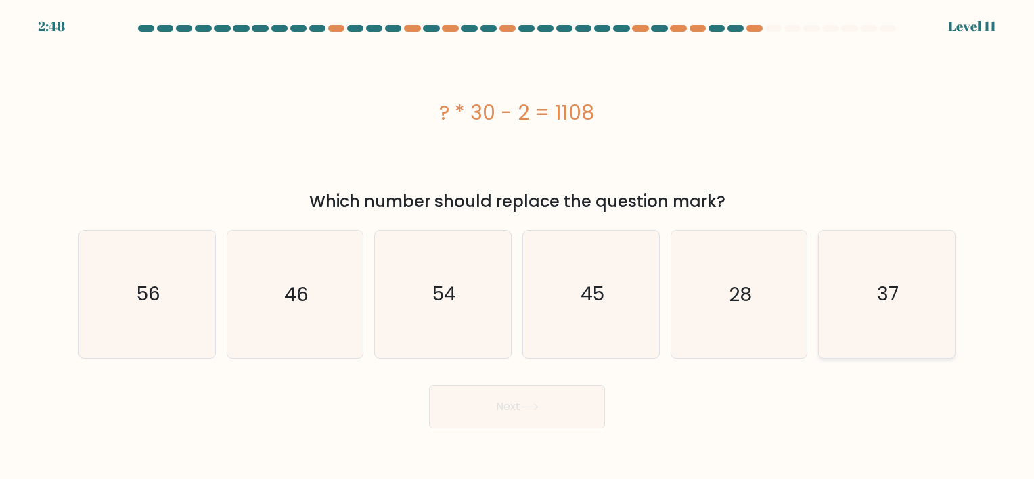
click at [882, 294] on text "37" at bounding box center [888, 295] width 22 height 26
click at [518, 246] on input "f. 37" at bounding box center [517, 243] width 1 height 7
radio input "true"
click at [594, 411] on button "Next" at bounding box center [517, 406] width 176 height 43
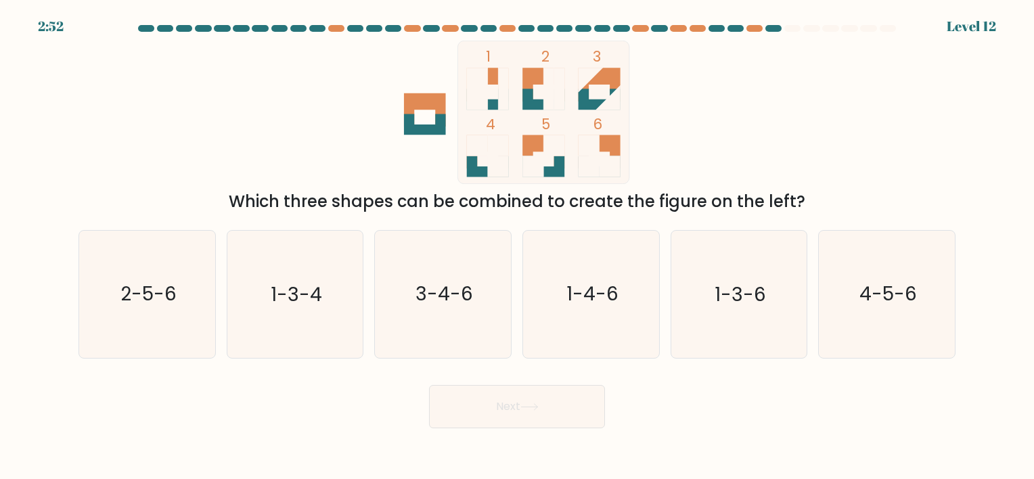
click at [544, 82] on rect at bounding box center [549, 89] width 11 height 42
click at [183, 311] on icon "2-5-6" at bounding box center [147, 294] width 127 height 127
click at [517, 246] on input "a. 2-5-6" at bounding box center [517, 243] width 1 height 7
radio input "true"
click at [537, 401] on button "Next" at bounding box center [517, 406] width 176 height 43
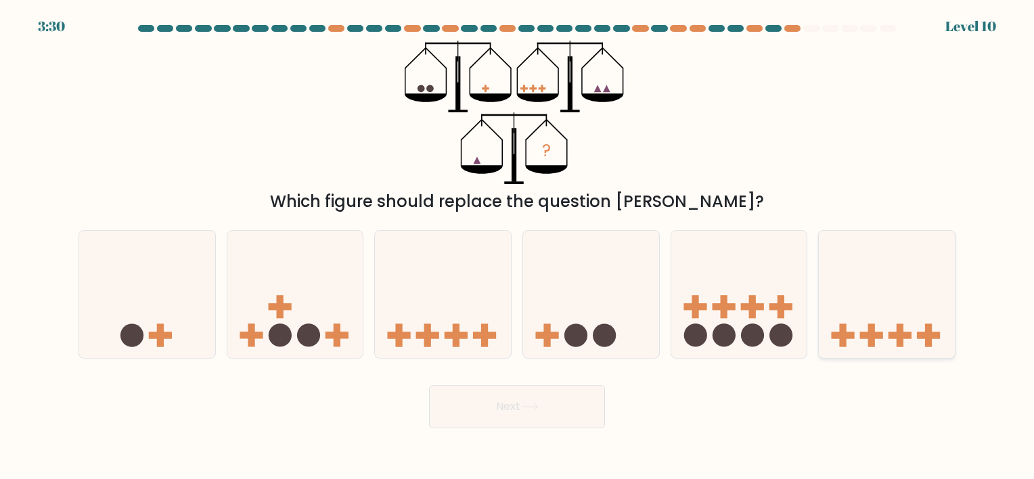
click at [827, 329] on icon at bounding box center [887, 294] width 136 height 112
click at [518, 246] on input "f." at bounding box center [517, 243] width 1 height 7
radio input "true"
click at [596, 347] on icon at bounding box center [591, 294] width 136 height 112
click at [518, 246] on input "d." at bounding box center [517, 243] width 1 height 7
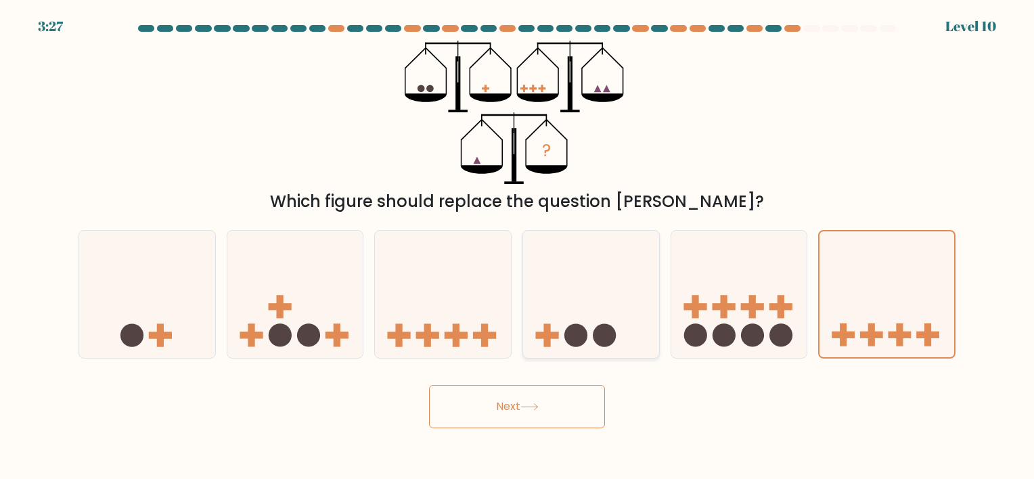
radio input "true"
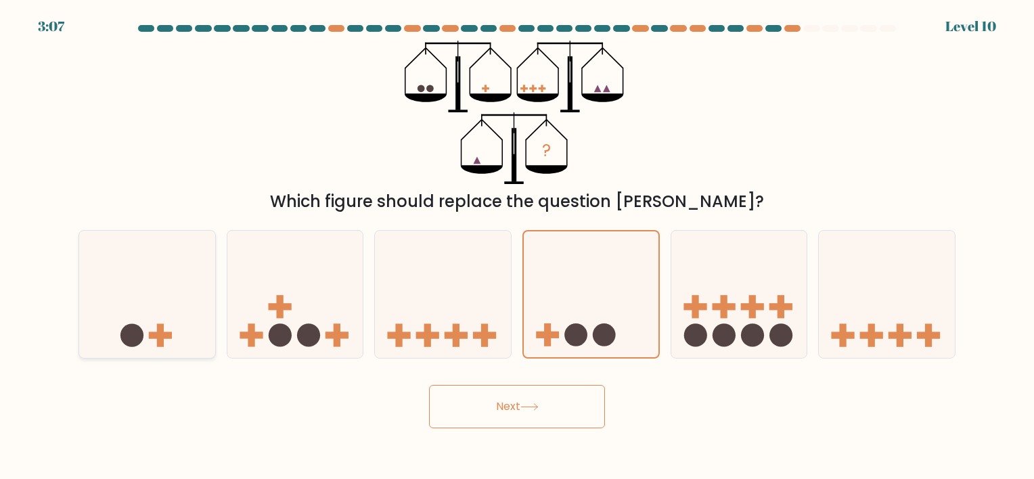
click at [119, 331] on icon at bounding box center [147, 294] width 136 height 112
click at [517, 246] on input "a." at bounding box center [517, 243] width 1 height 7
radio input "true"
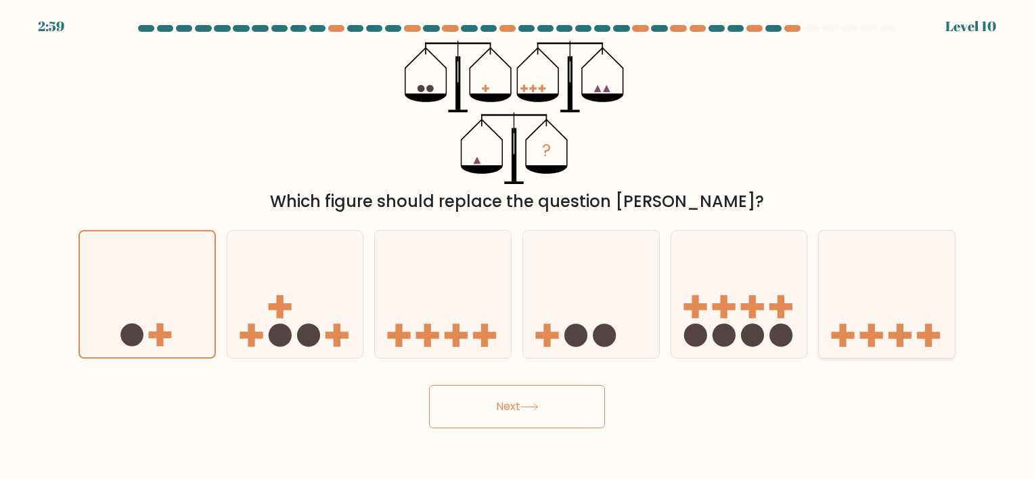
click at [870, 321] on icon at bounding box center [887, 294] width 136 height 112
click at [518, 246] on input "f." at bounding box center [517, 243] width 1 height 7
radio input "true"
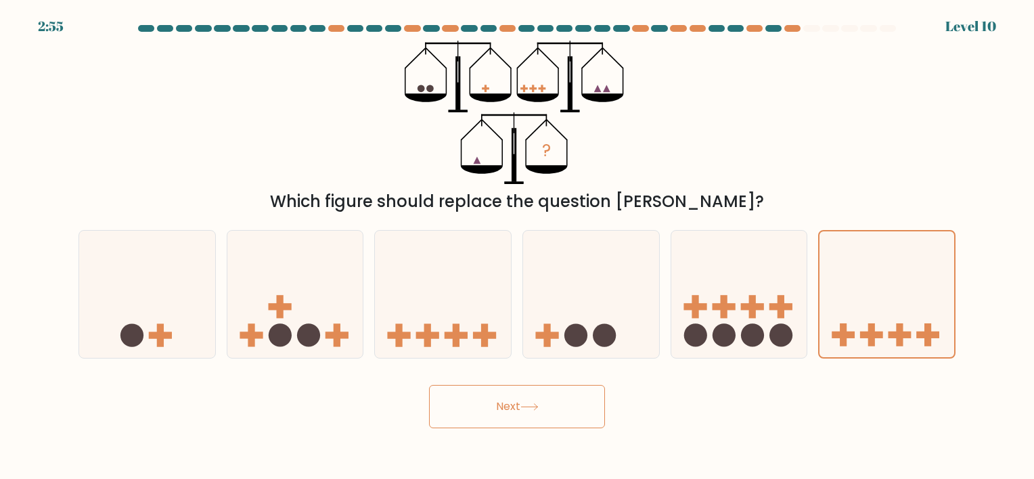
click at [550, 397] on button "Next" at bounding box center [517, 406] width 176 height 43
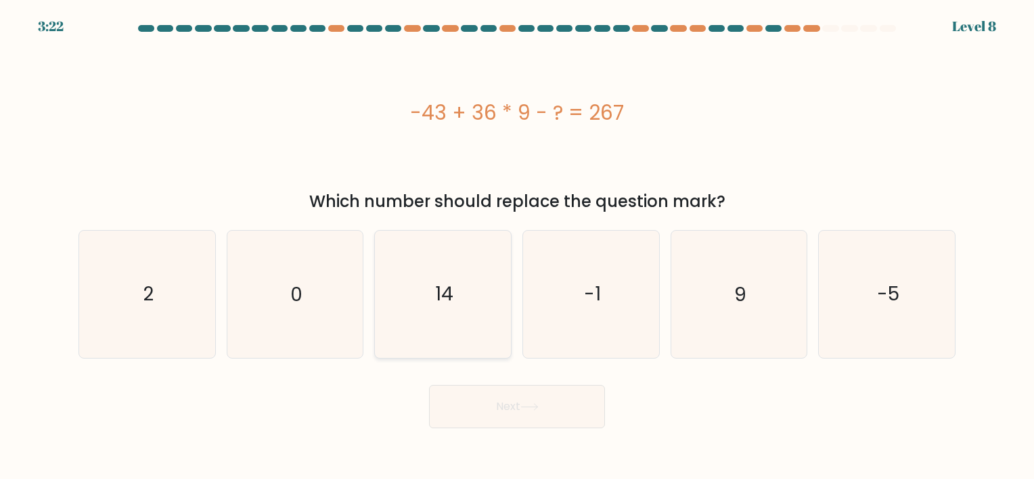
click at [387, 312] on icon "14" at bounding box center [443, 294] width 127 height 127
click at [517, 246] on input "c. 14" at bounding box center [517, 243] width 1 height 7
radio input "true"
click at [498, 394] on button "Next" at bounding box center [517, 406] width 176 height 43
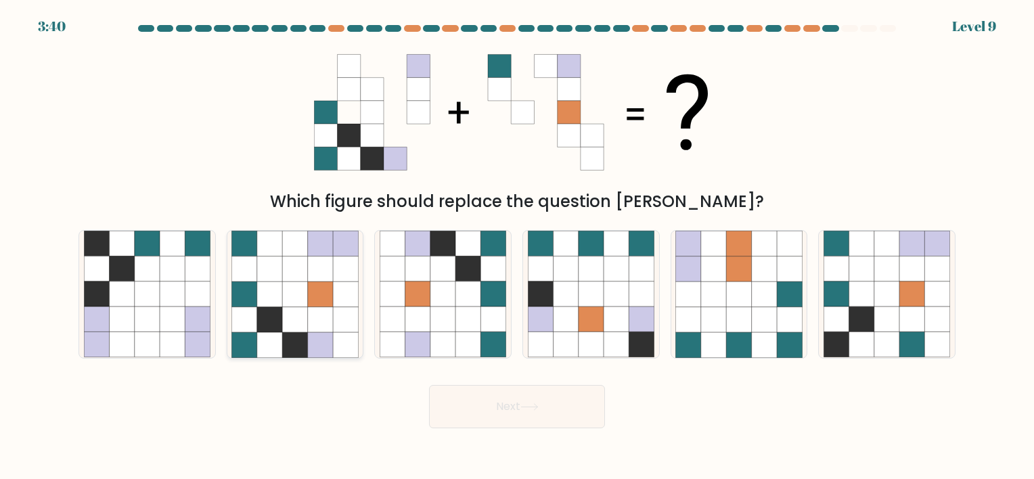
click at [311, 290] on icon at bounding box center [320, 294] width 25 height 25
click at [517, 246] on input "b." at bounding box center [517, 243] width 1 height 7
radio input "true"
click at [568, 417] on button "Next" at bounding box center [517, 406] width 176 height 43
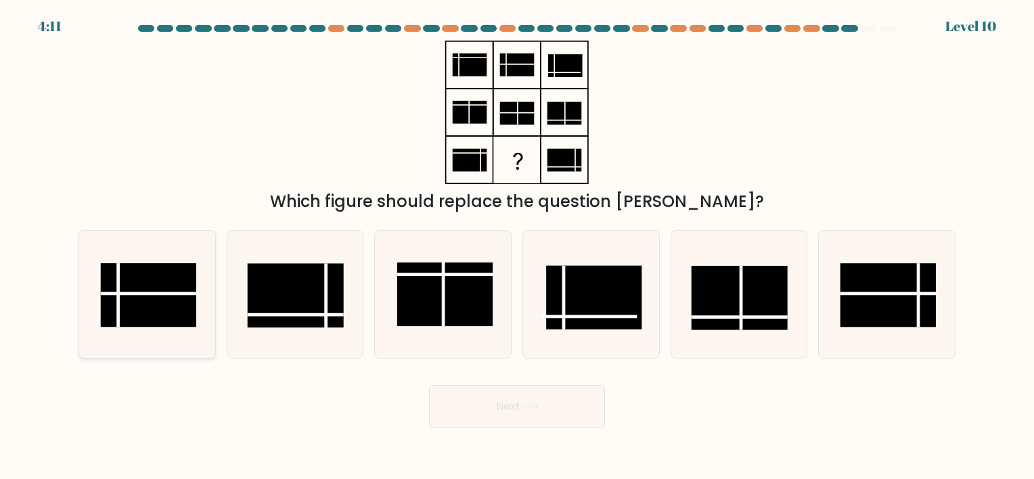
click at [150, 302] on rect at bounding box center [148, 296] width 96 height 64
click at [517, 246] on input "a." at bounding box center [517, 243] width 1 height 7
radio input "true"
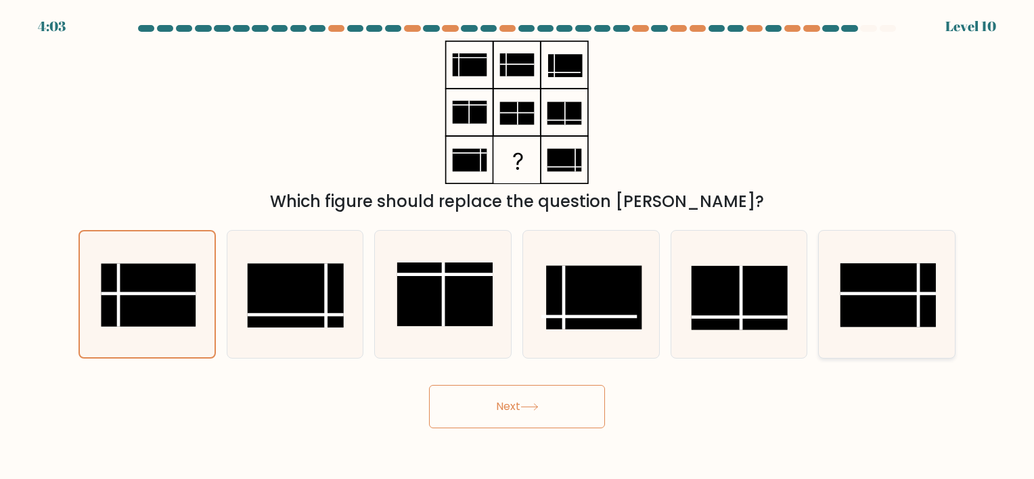
click at [891, 300] on rect at bounding box center [888, 296] width 96 height 64
click at [518, 246] on input "f." at bounding box center [517, 243] width 1 height 7
radio input "true"
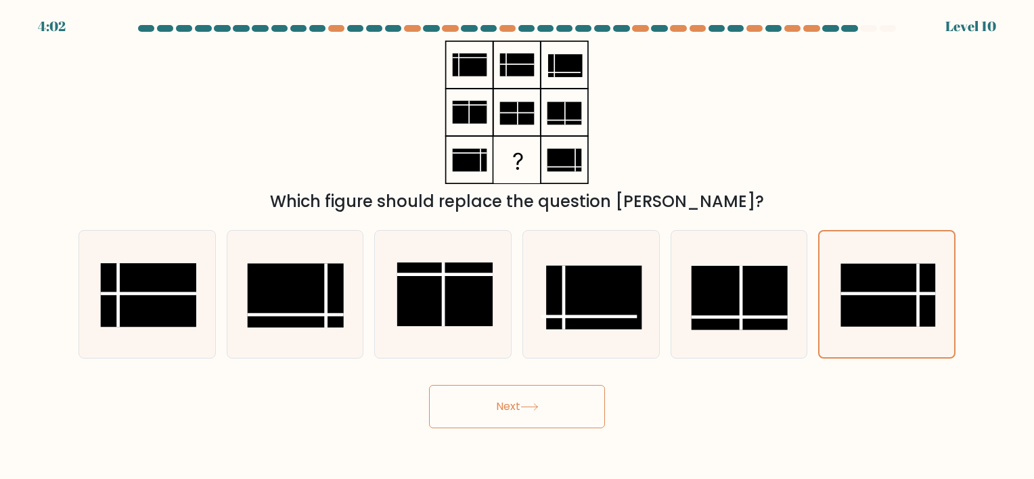
click at [575, 414] on button "Next" at bounding box center [517, 406] width 176 height 43
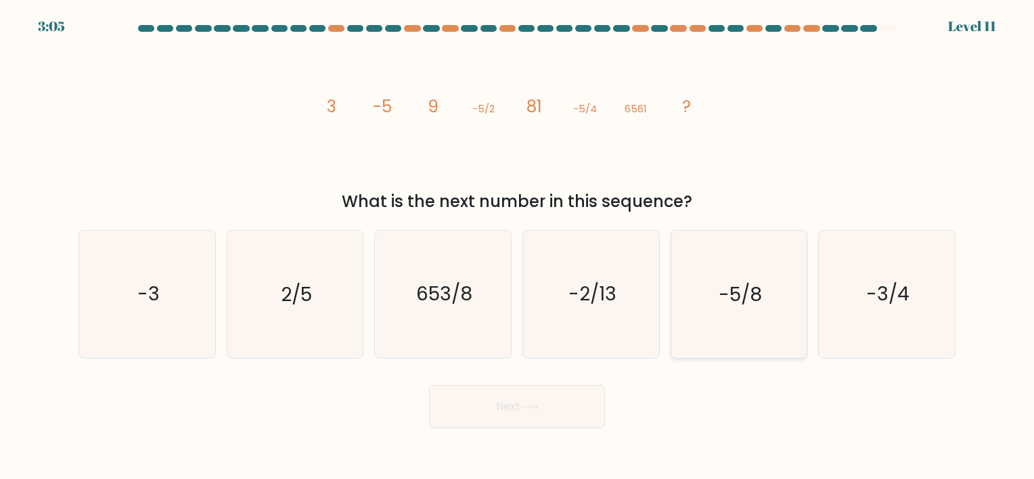
click at [753, 311] on icon "-5/8" at bounding box center [738, 294] width 127 height 127
click at [518, 246] on input "e. -5/8" at bounding box center [517, 243] width 1 height 7
radio input "true"
click at [508, 436] on body "2:59 Level 11" at bounding box center [517, 239] width 1034 height 479
click at [508, 411] on button "Next" at bounding box center [517, 406] width 176 height 43
